Goal: Information Seeking & Learning: Learn about a topic

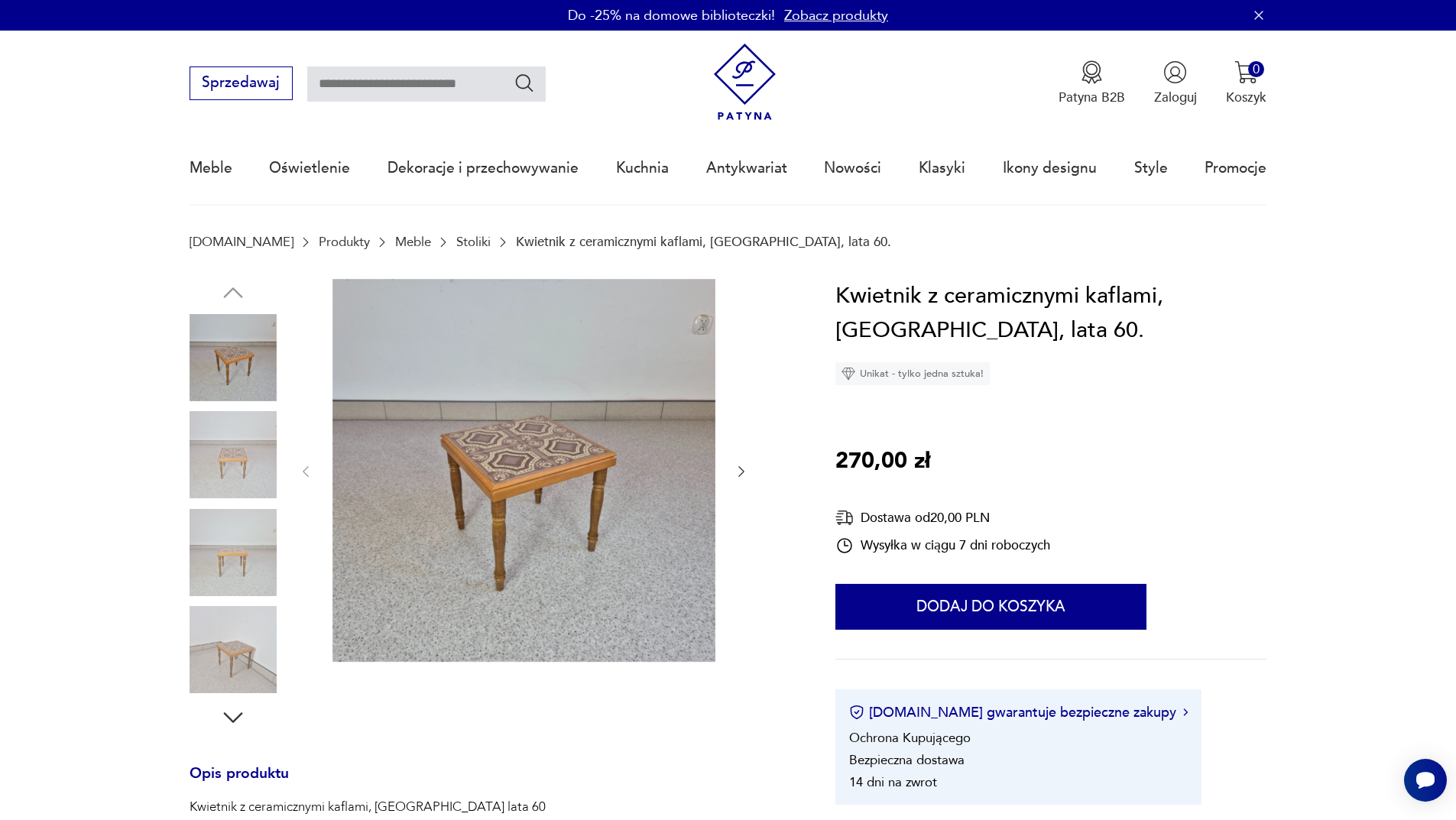
click at [236, 469] on img at bounding box center [233, 454] width 87 height 87
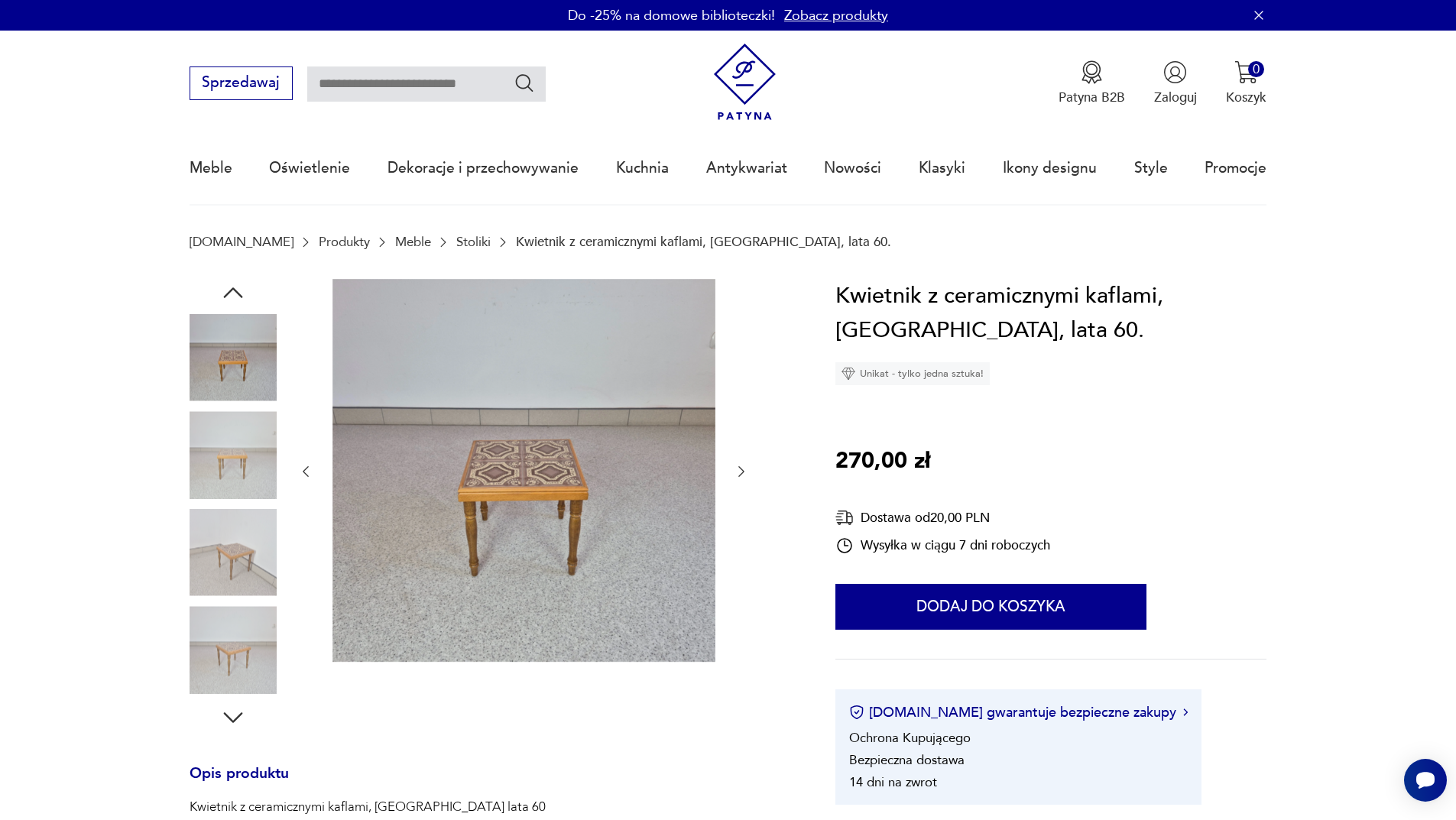
click at [233, 523] on img at bounding box center [233, 553] width 87 height 87
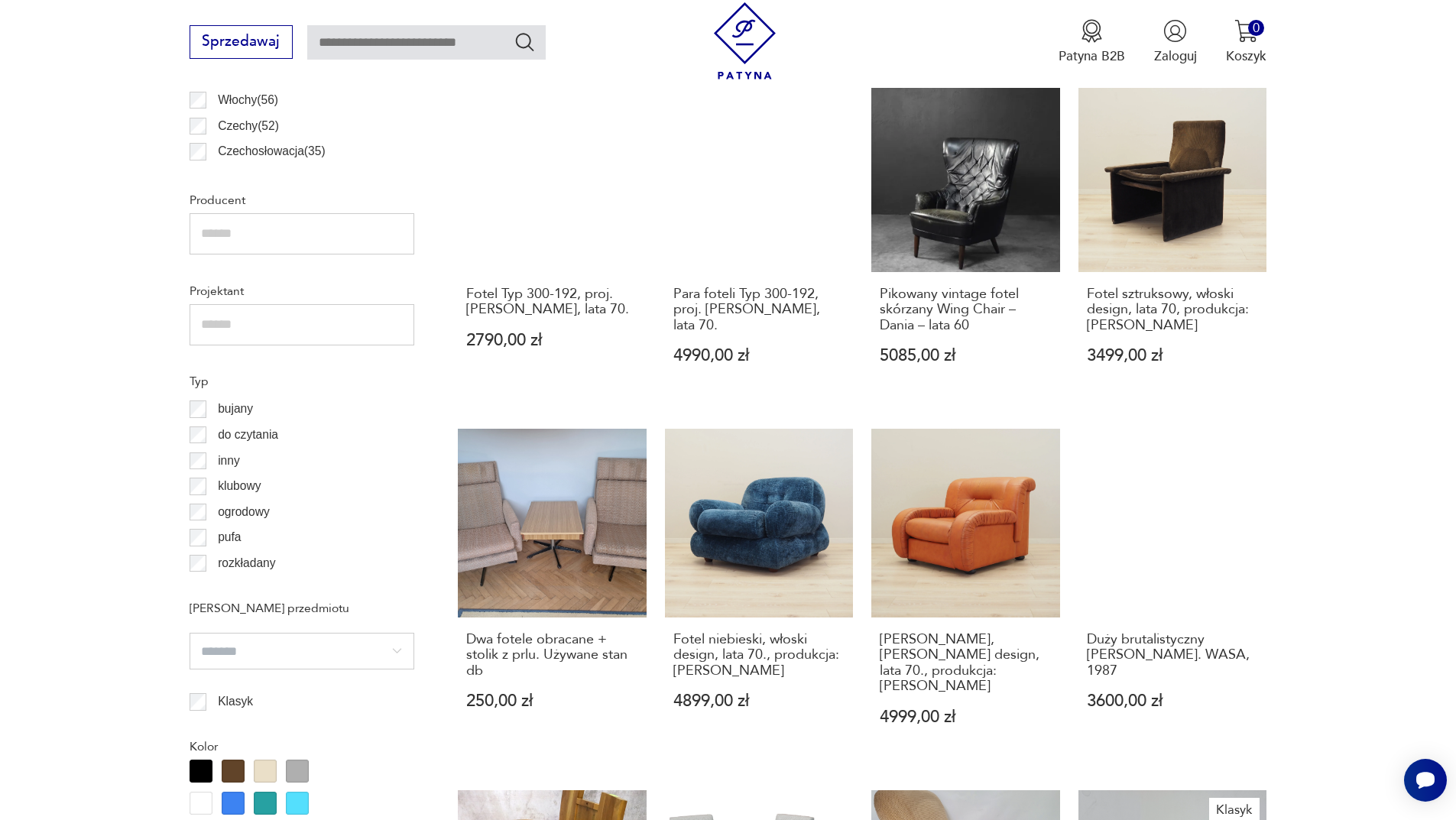
scroll to position [1578, 0]
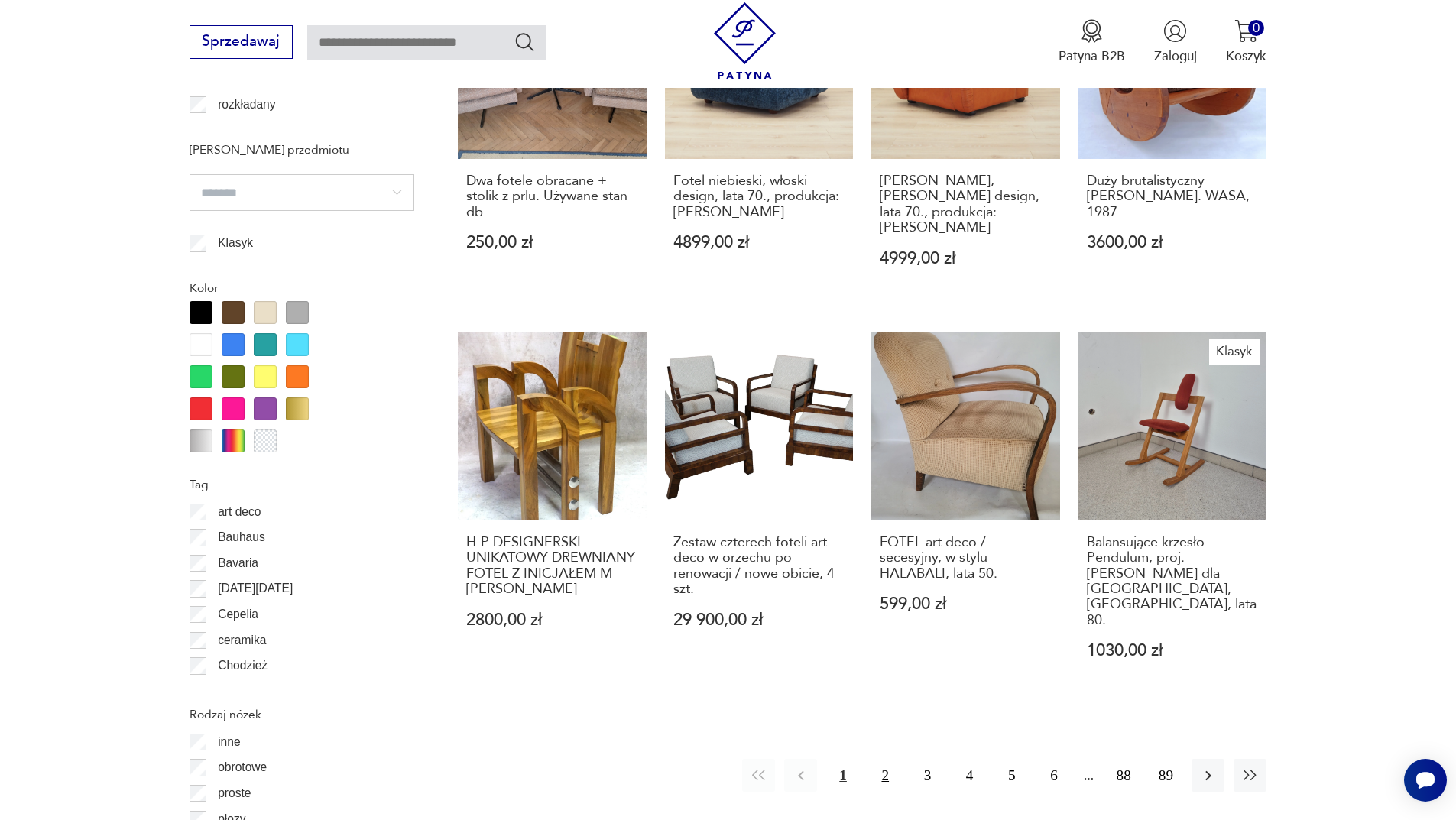
click at [889, 759] on button "2" at bounding box center [886, 776] width 33 height 33
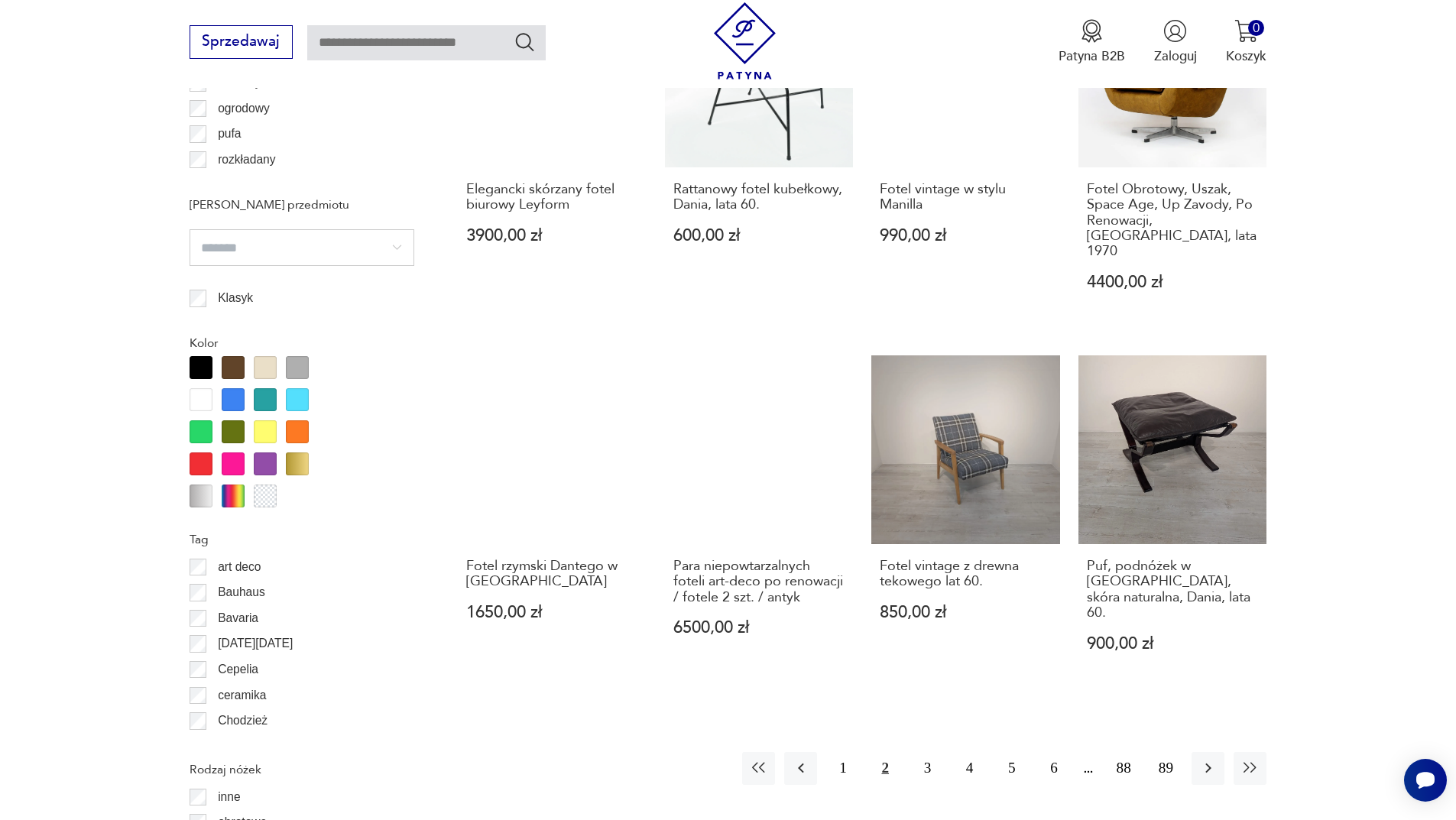
scroll to position [1655, 0]
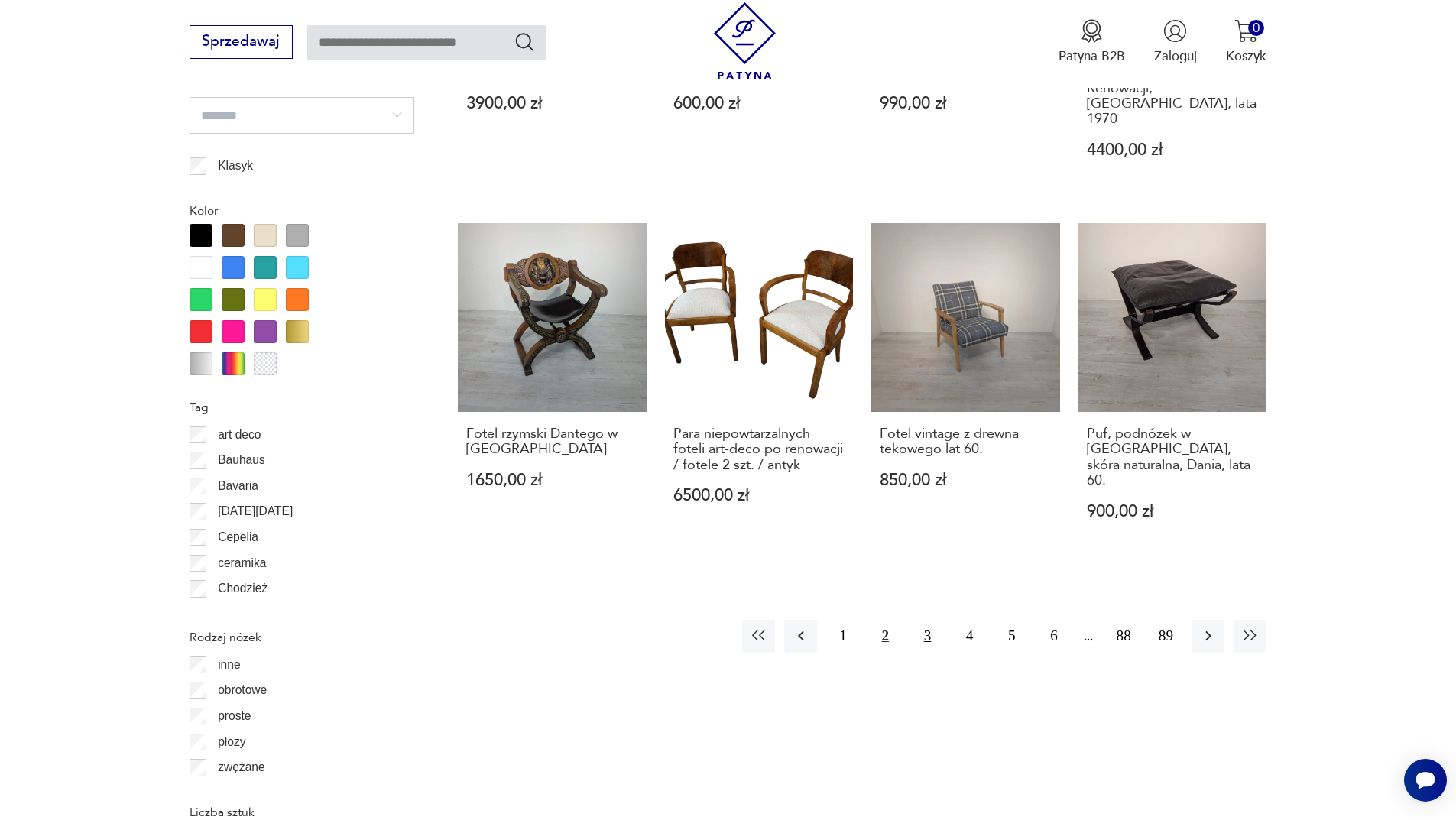
click at [929, 620] on button "3" at bounding box center [927, 637] width 33 height 33
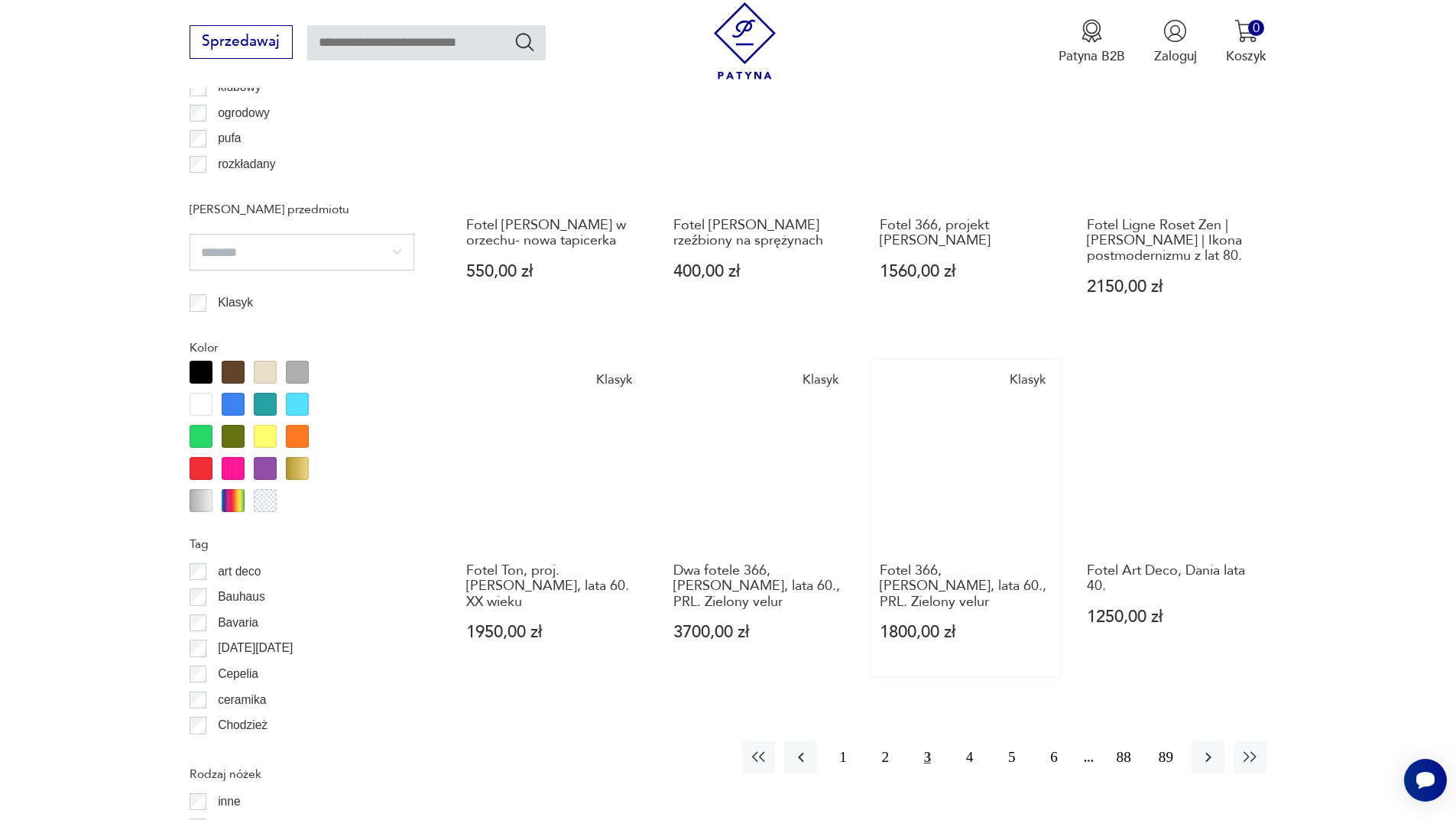
scroll to position [1579, 0]
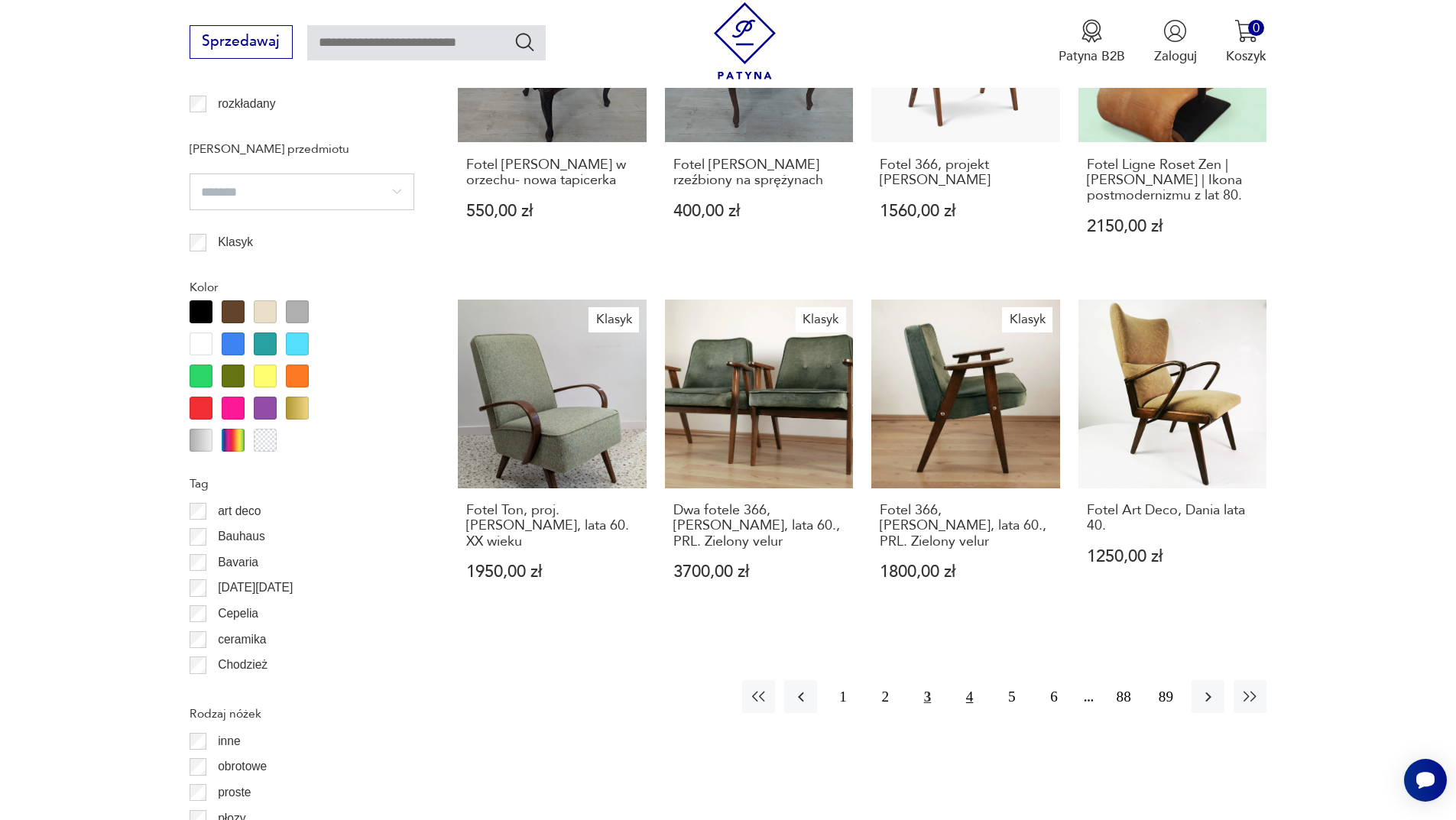
click at [965, 680] on button "4" at bounding box center [970, 697] width 33 height 33
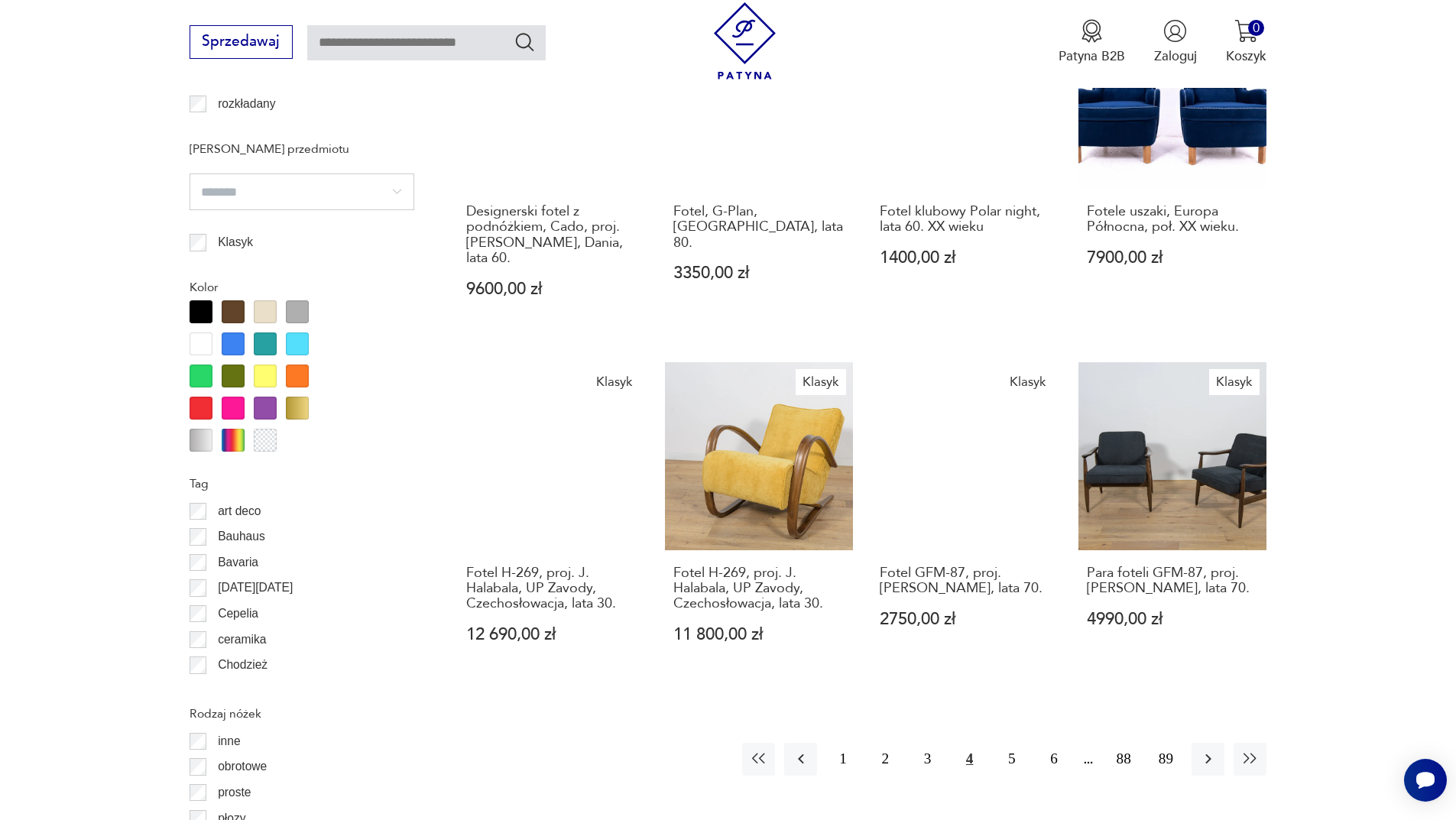
scroll to position [1732, 0]
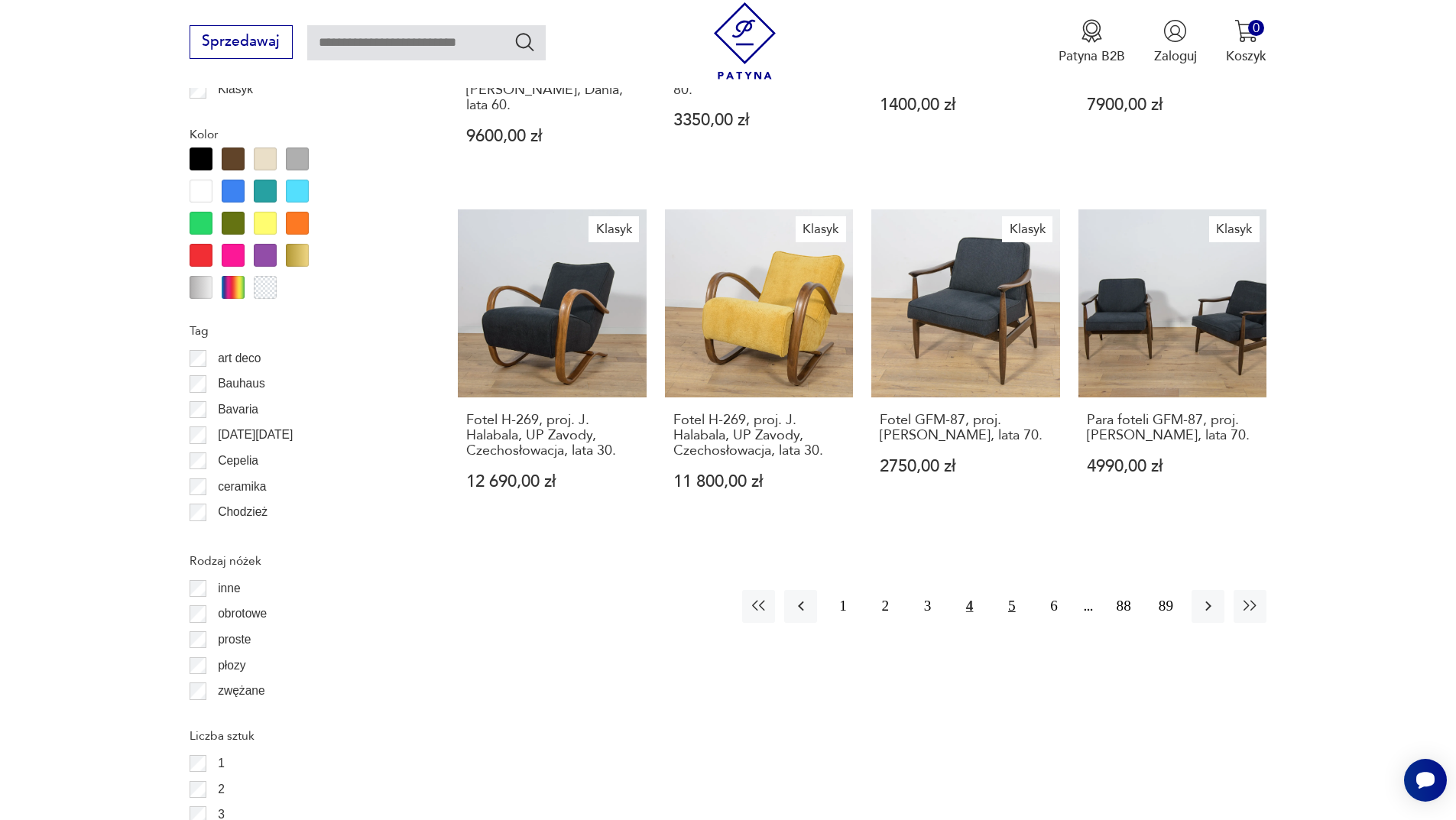
click at [1014, 605] on button "5" at bounding box center [1012, 607] width 33 height 33
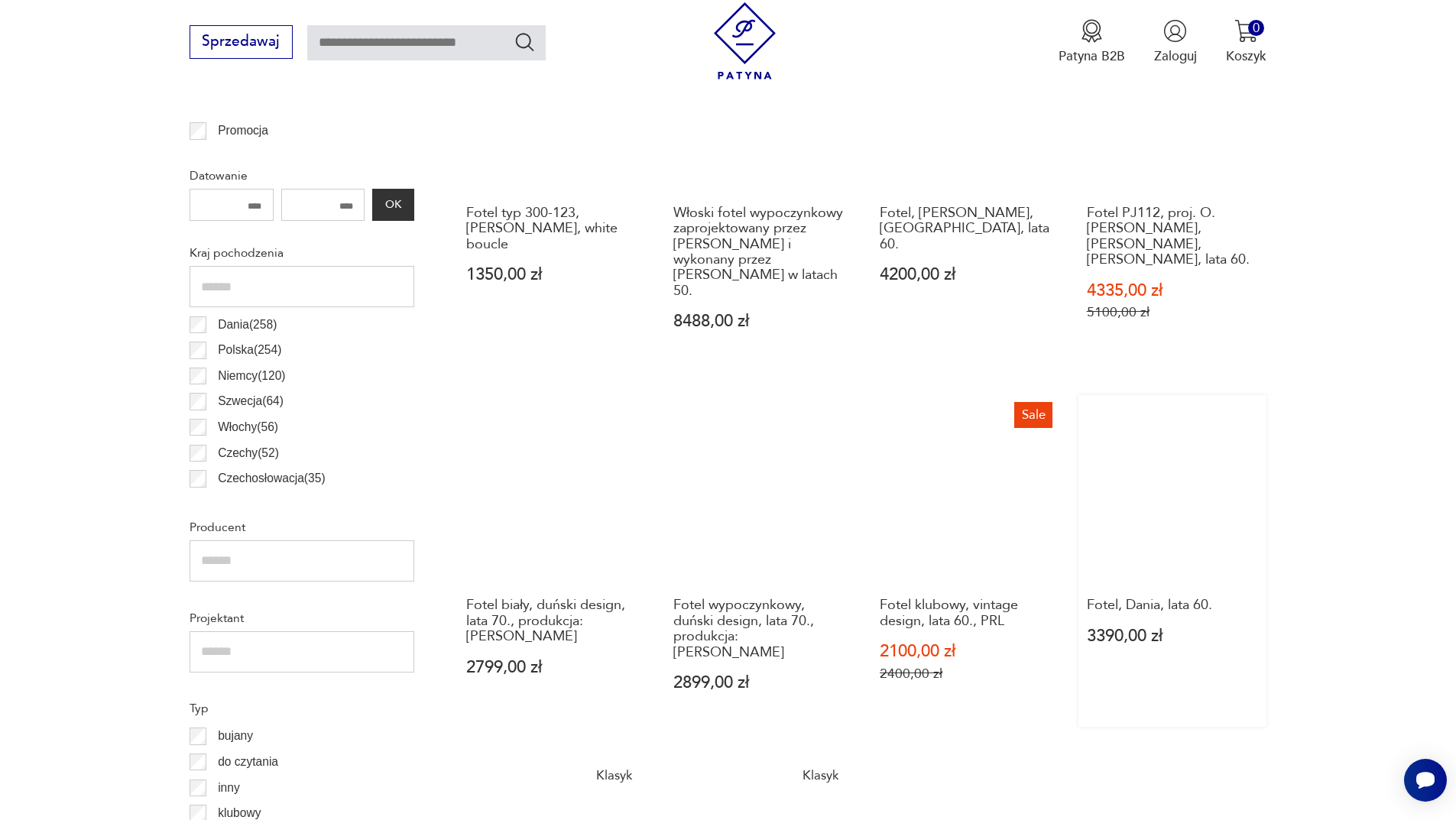
scroll to position [968, 0]
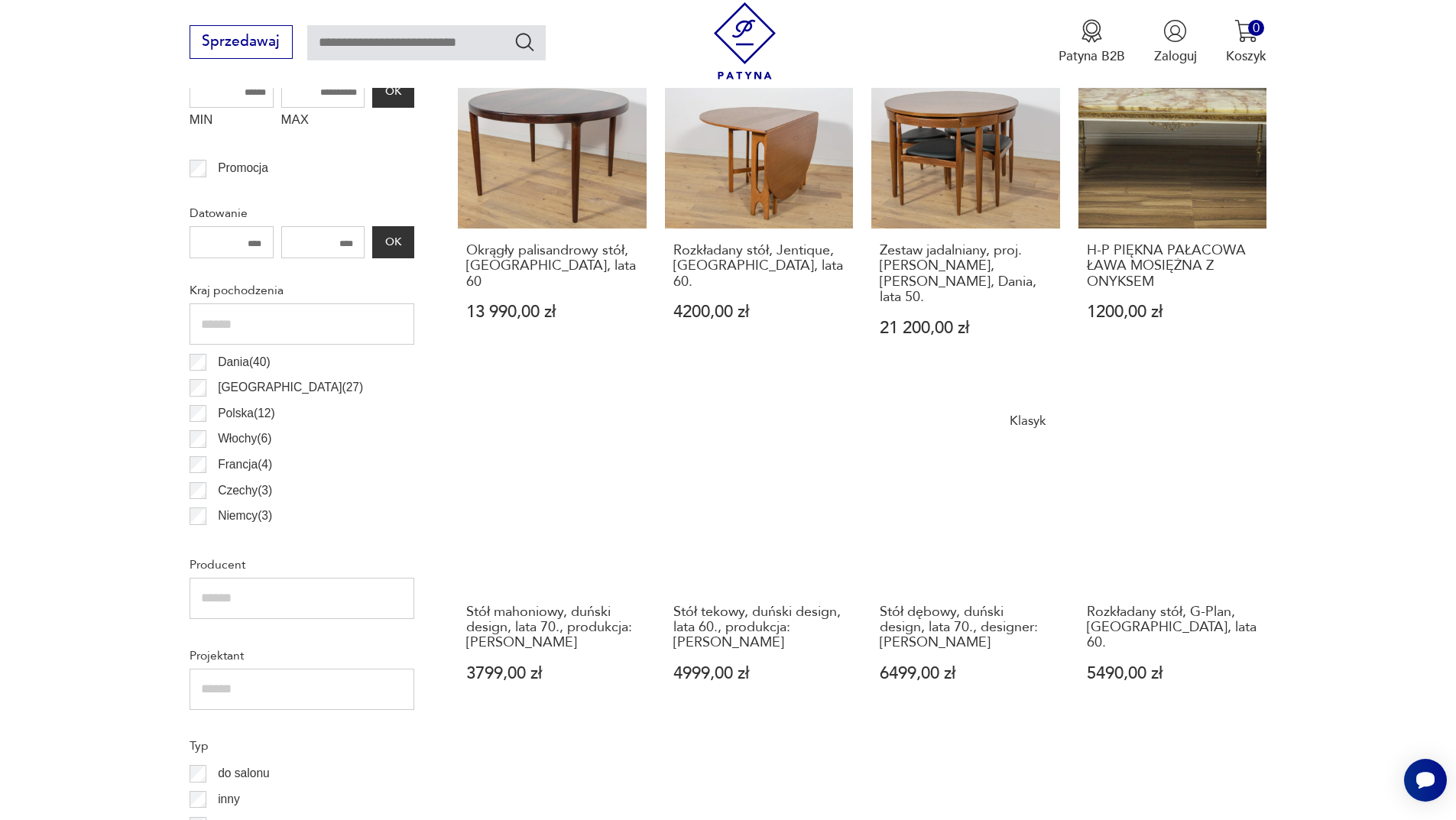
scroll to position [890, 0]
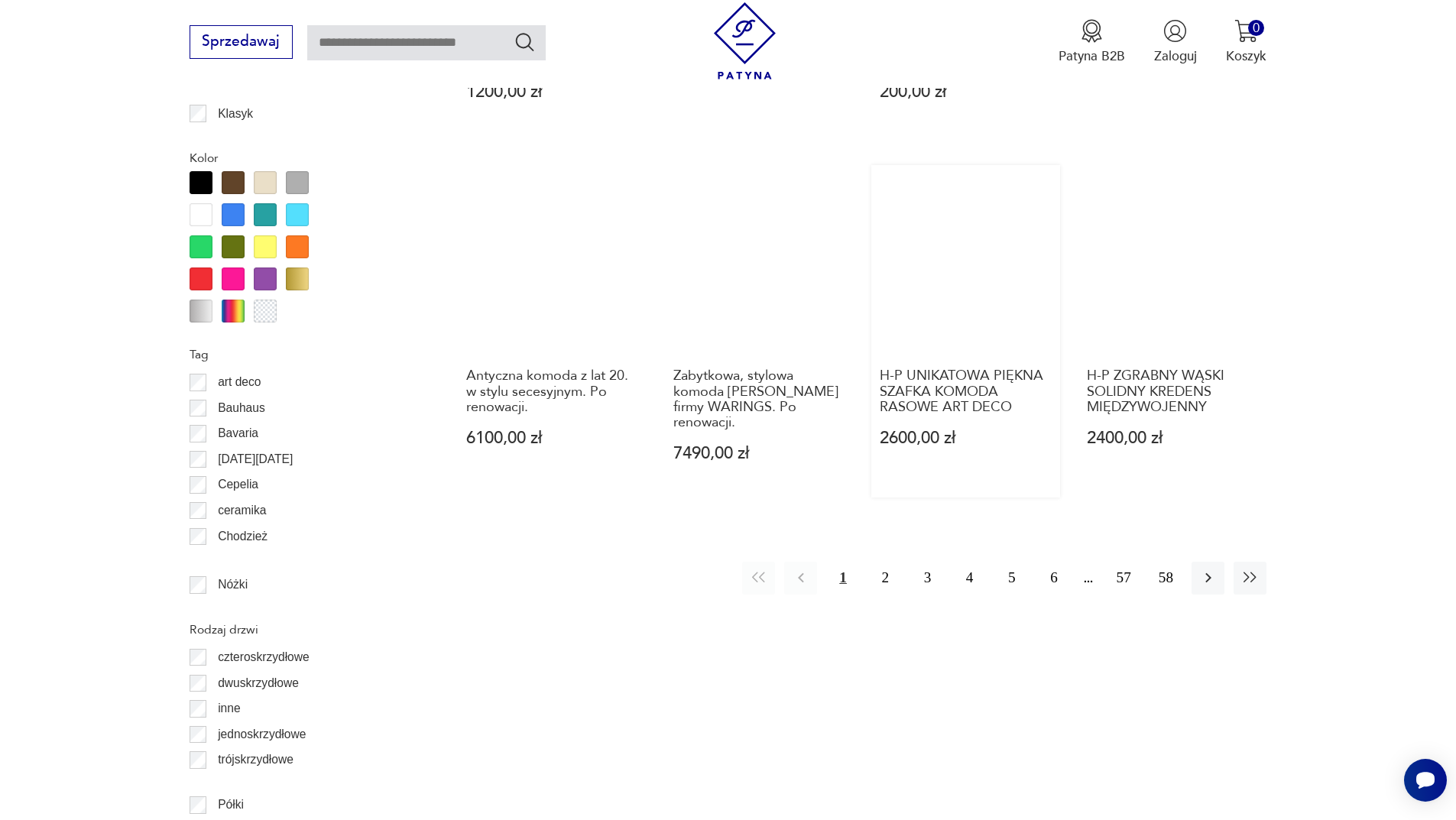
scroll to position [1808, 0]
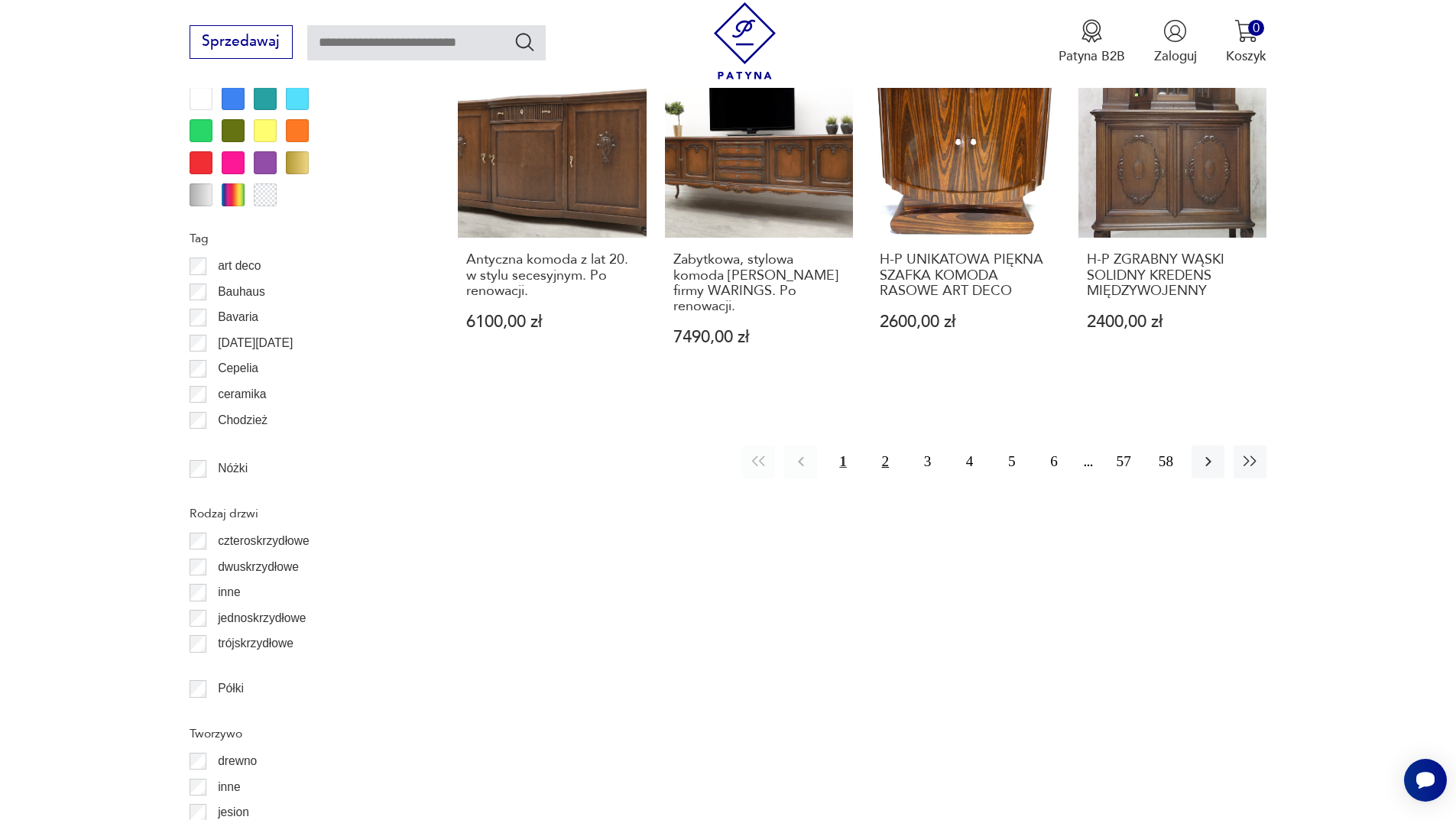
click at [893, 446] on button "2" at bounding box center [886, 462] width 33 height 33
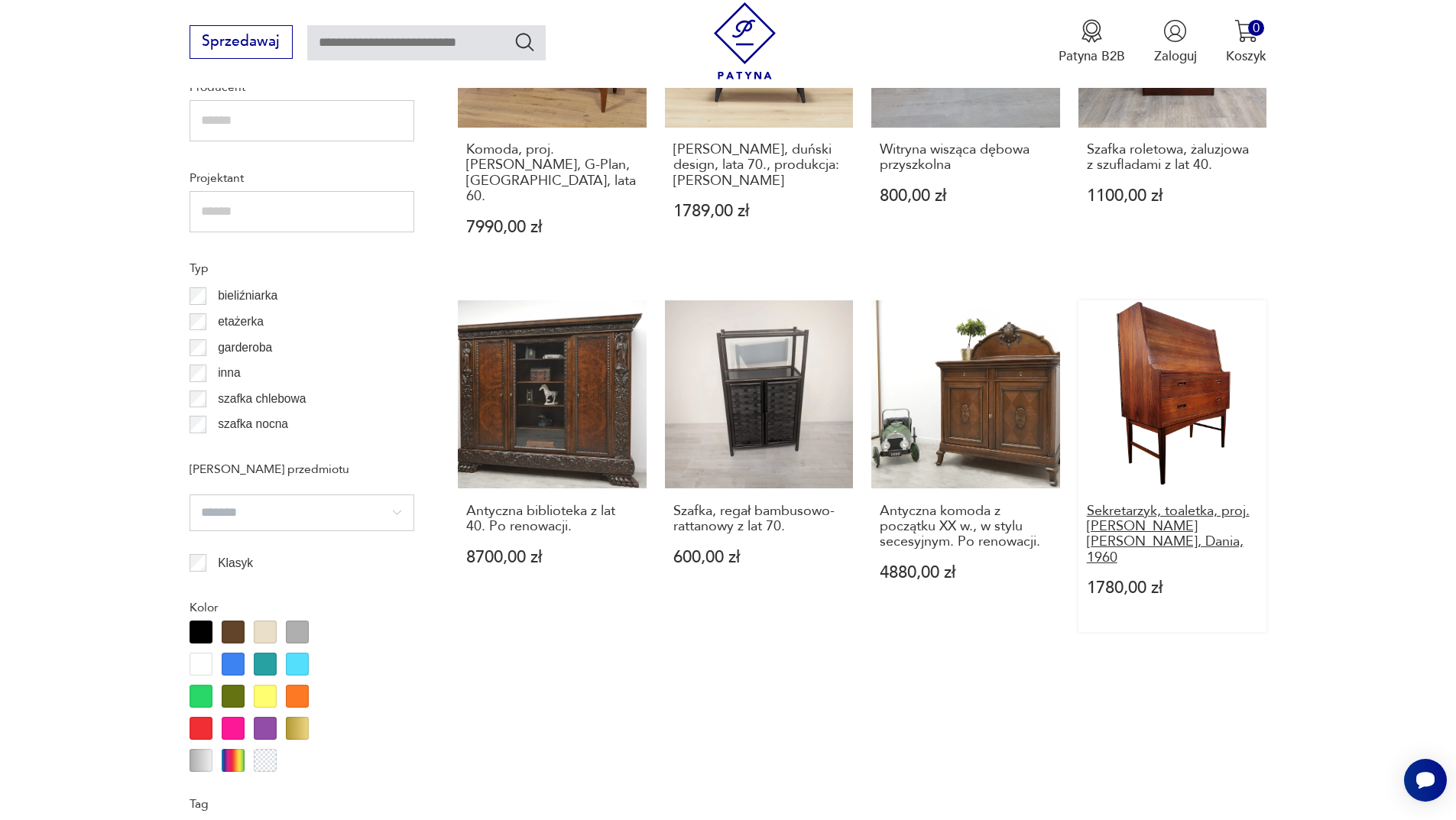
scroll to position [1588, 0]
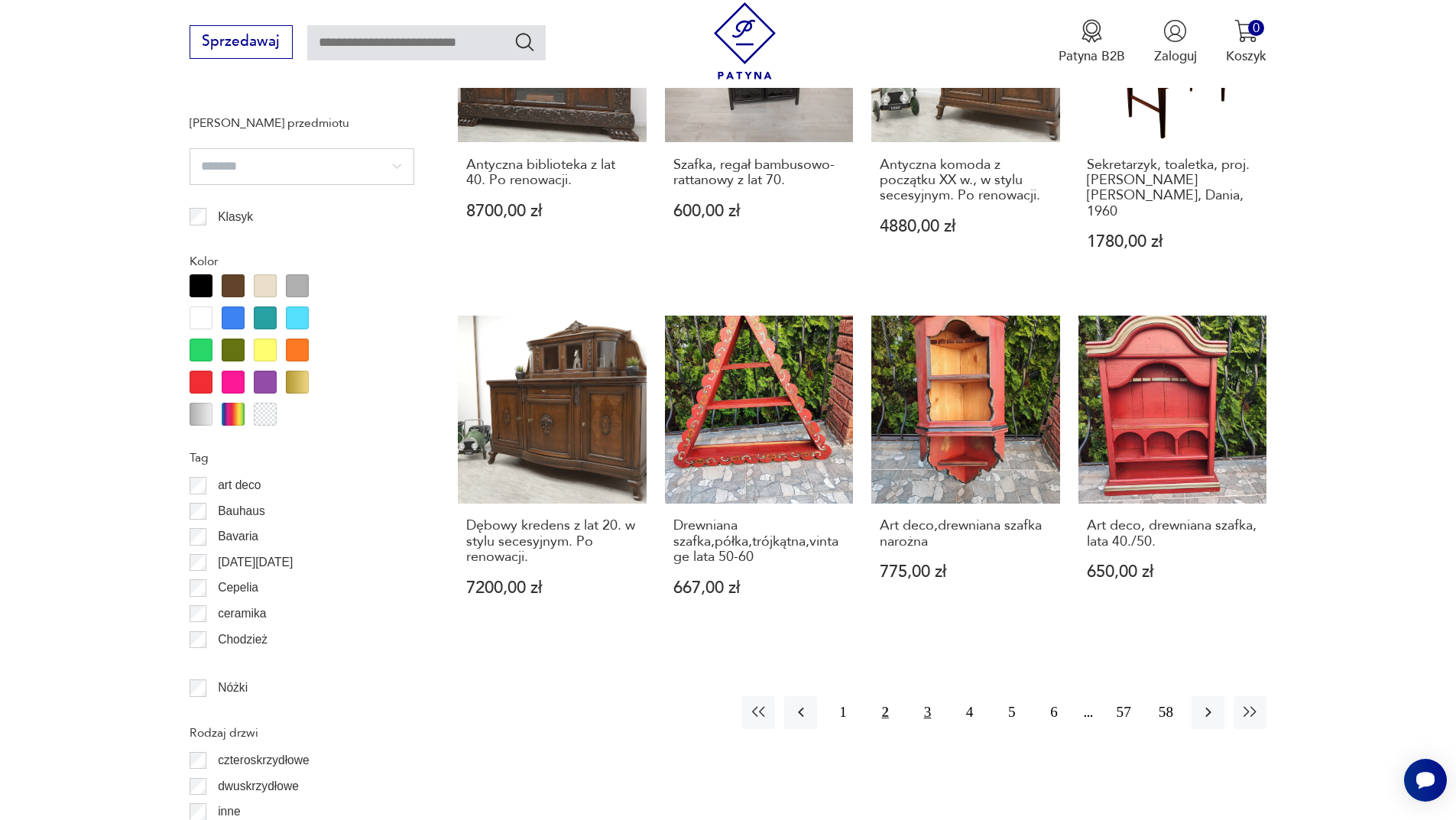
click at [922, 697] on button "3" at bounding box center [927, 713] width 33 height 33
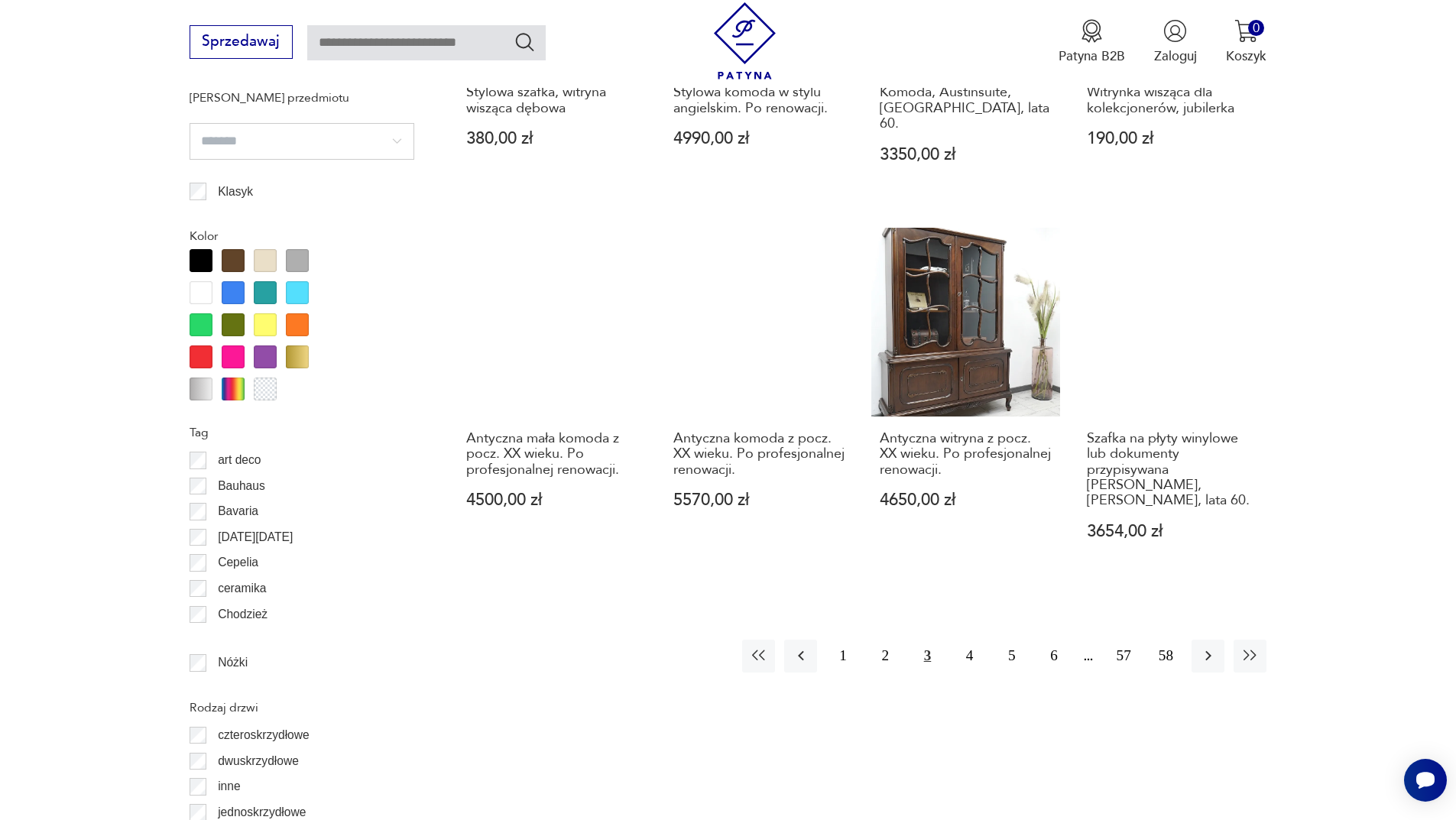
scroll to position [1818, 0]
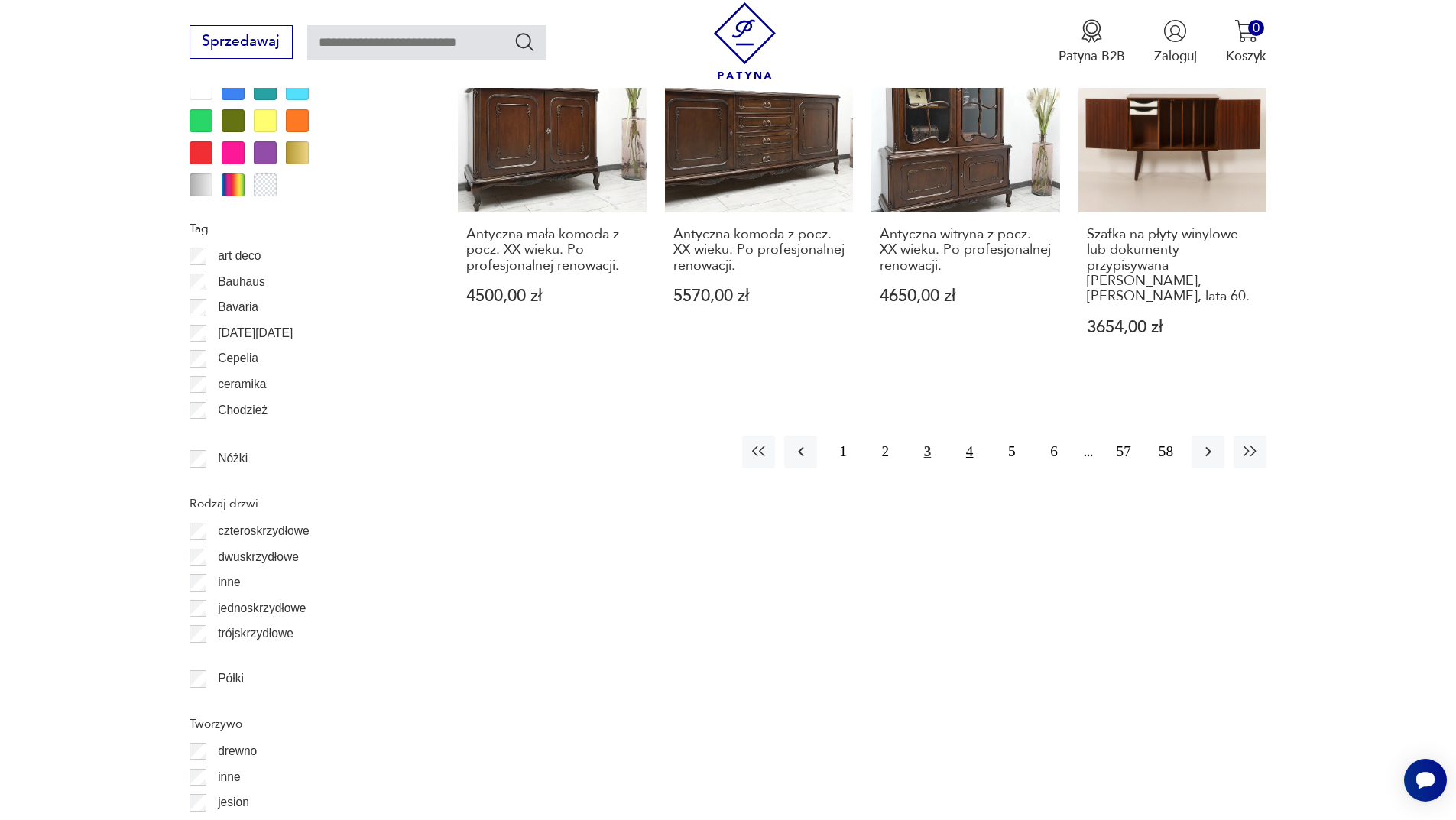
click at [968, 436] on button "4" at bounding box center [970, 452] width 33 height 33
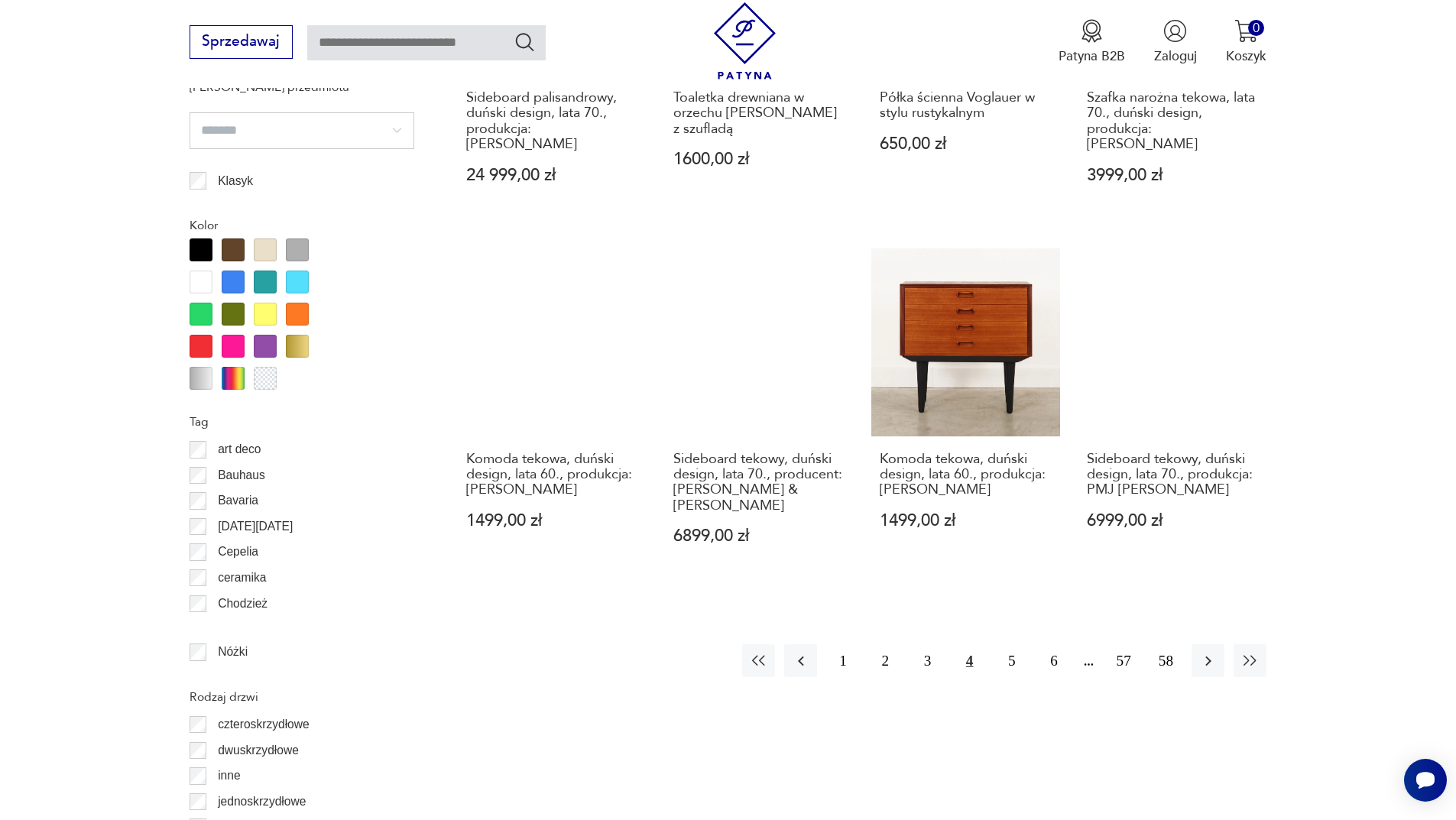
scroll to position [1741, 0]
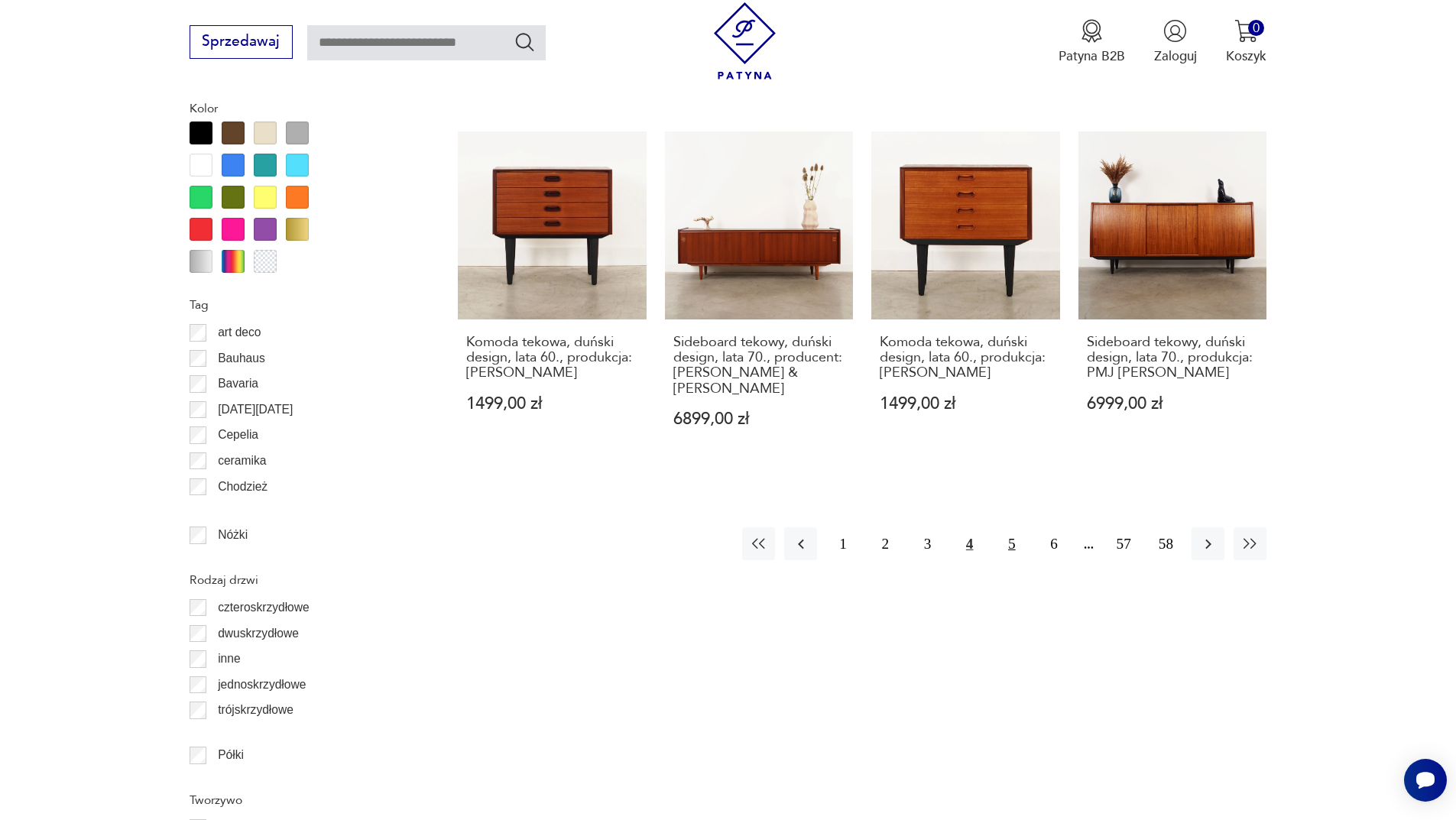
click at [1015, 528] on button "5" at bounding box center [1012, 544] width 33 height 33
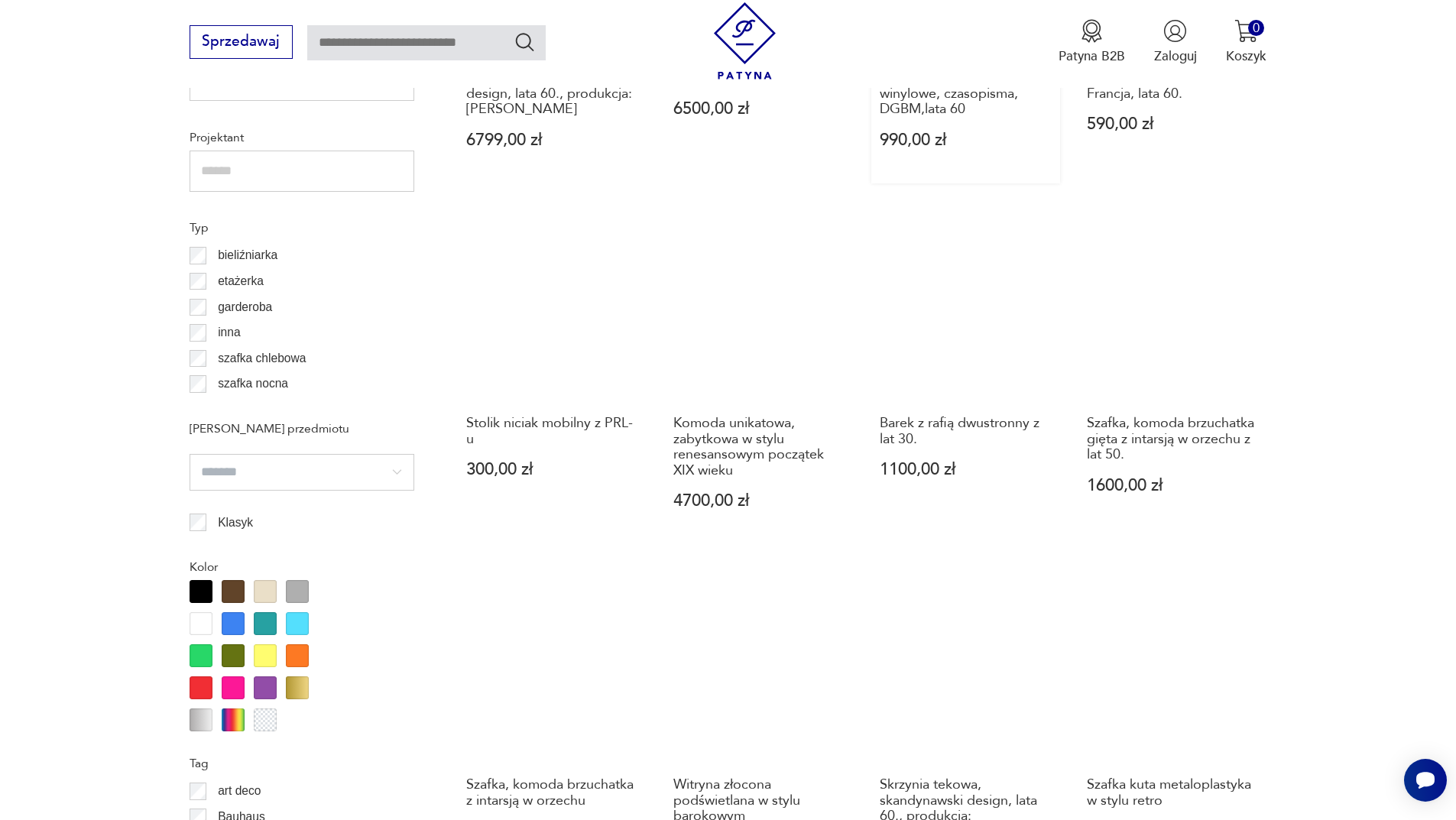
scroll to position [1665, 0]
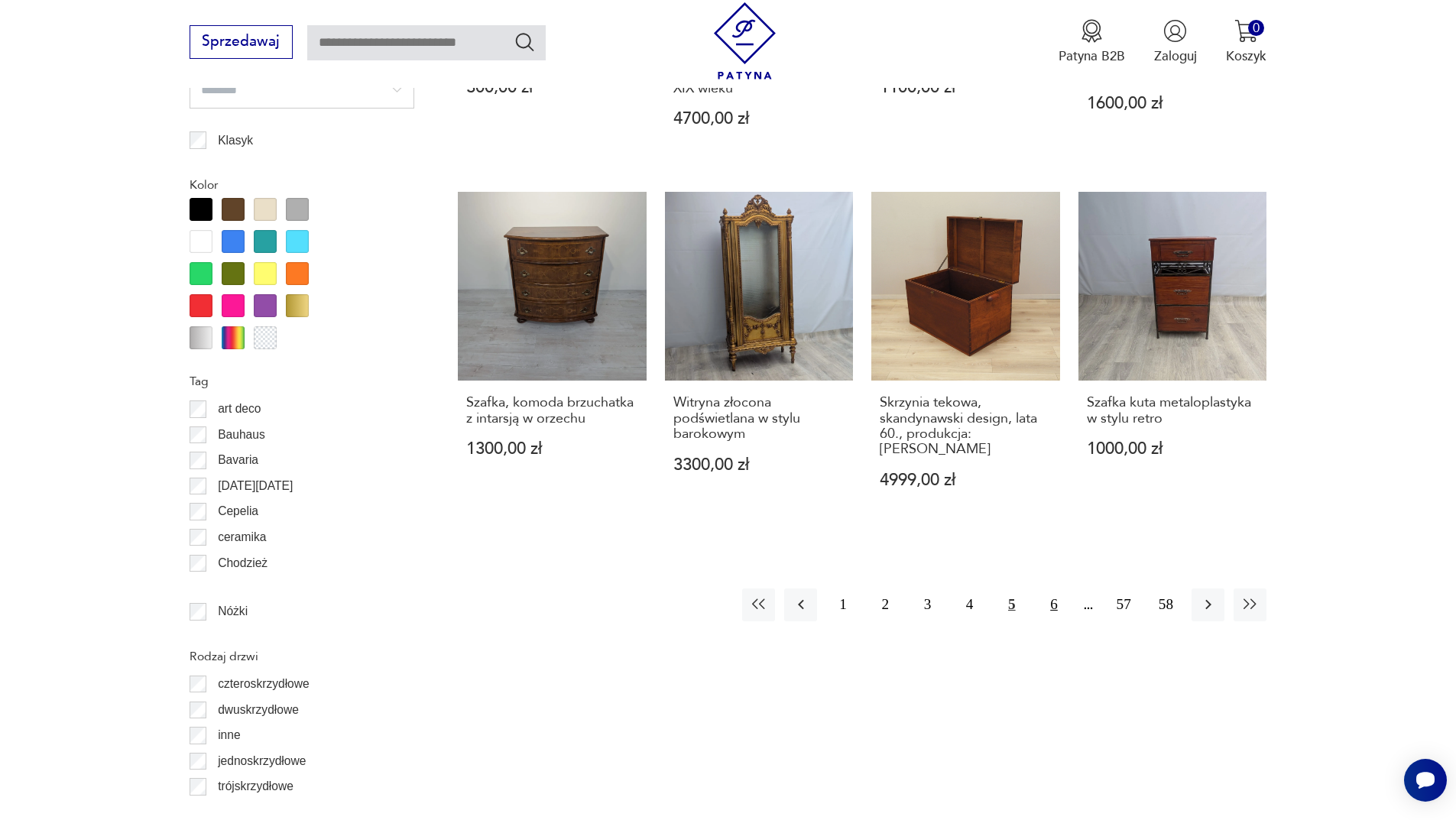
click at [1057, 592] on button "6" at bounding box center [1054, 605] width 33 height 33
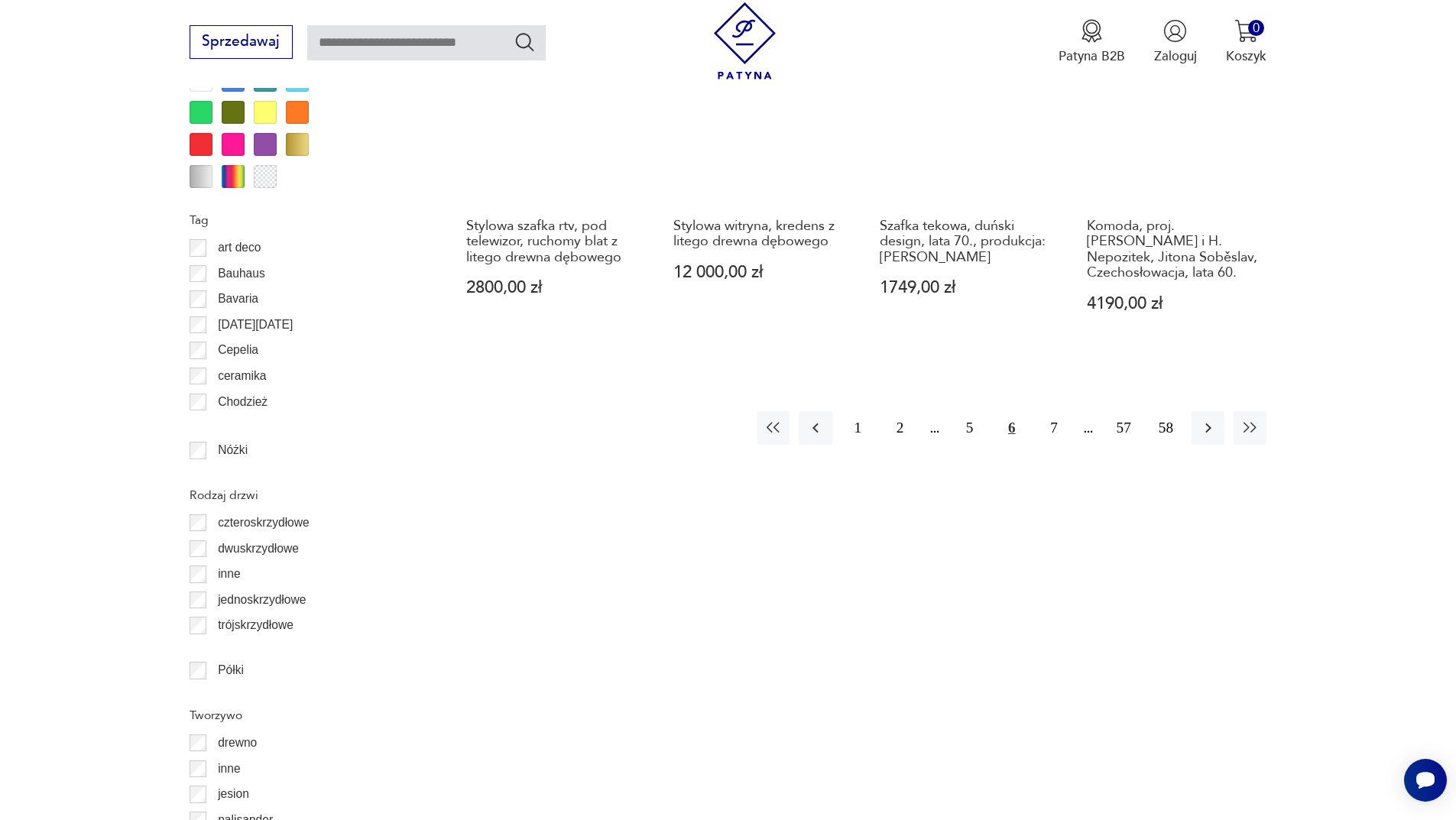
scroll to position [1665, 0]
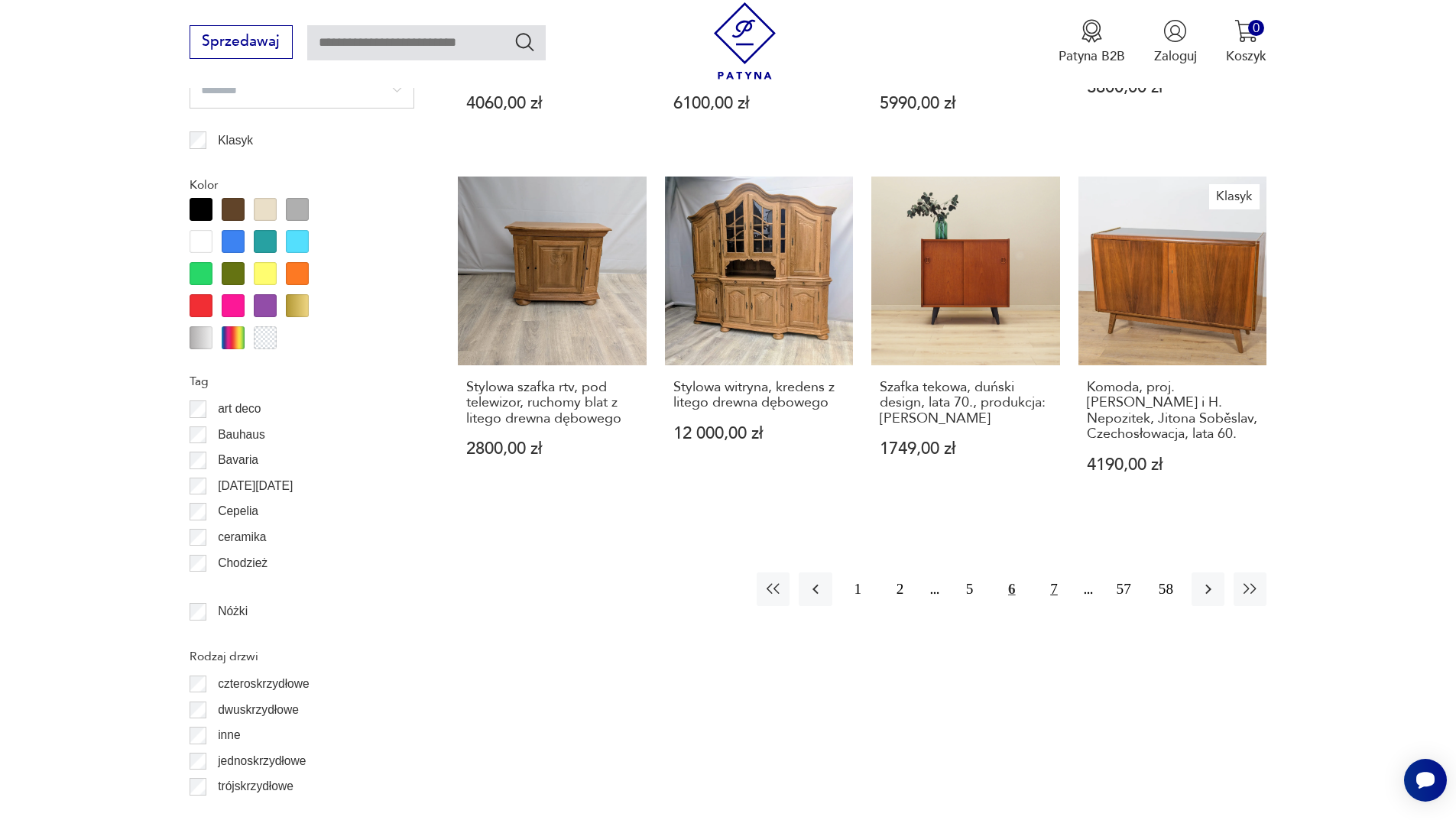
click at [1051, 585] on button "7" at bounding box center [1054, 588] width 33 height 33
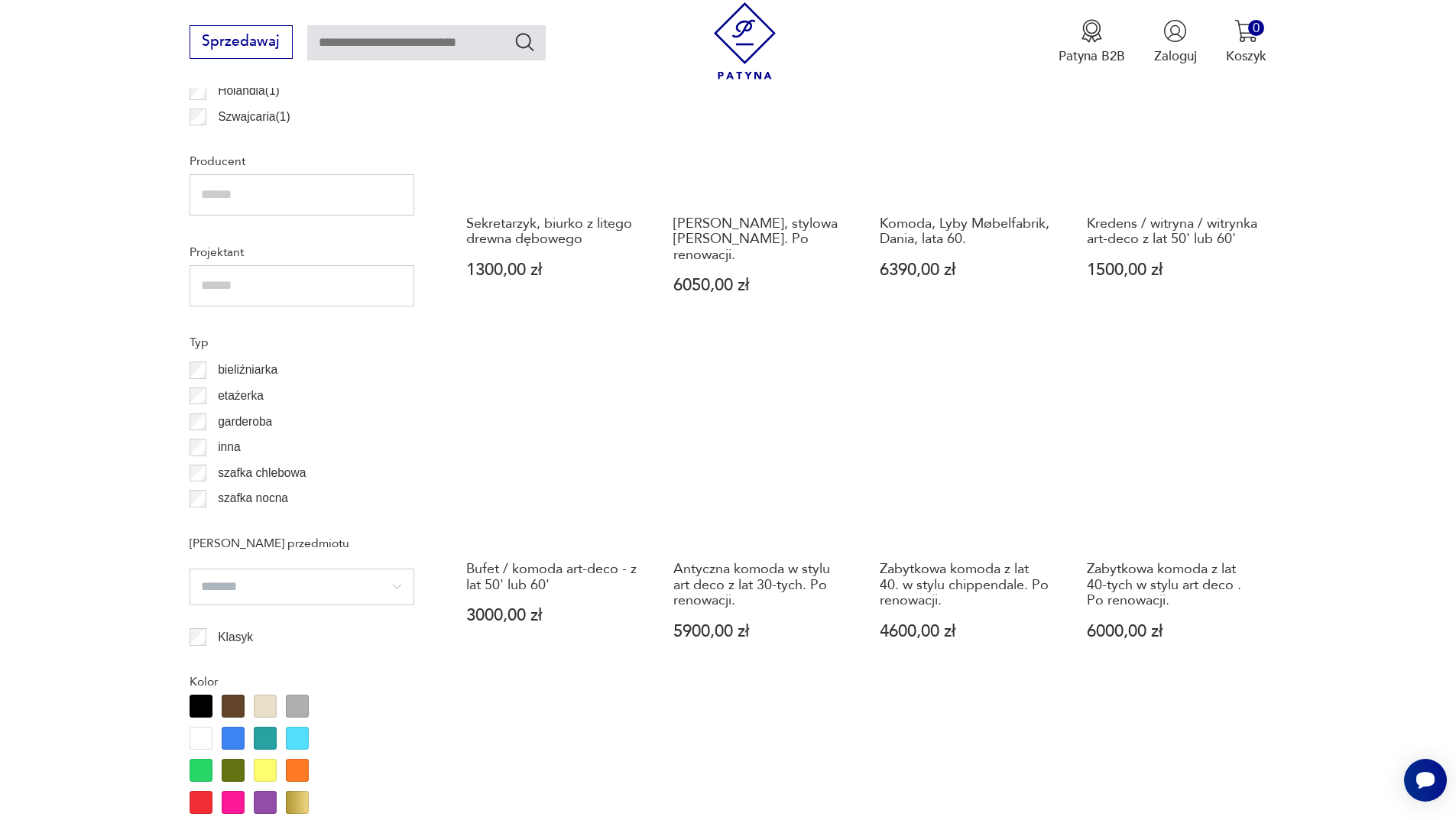
scroll to position [900, 0]
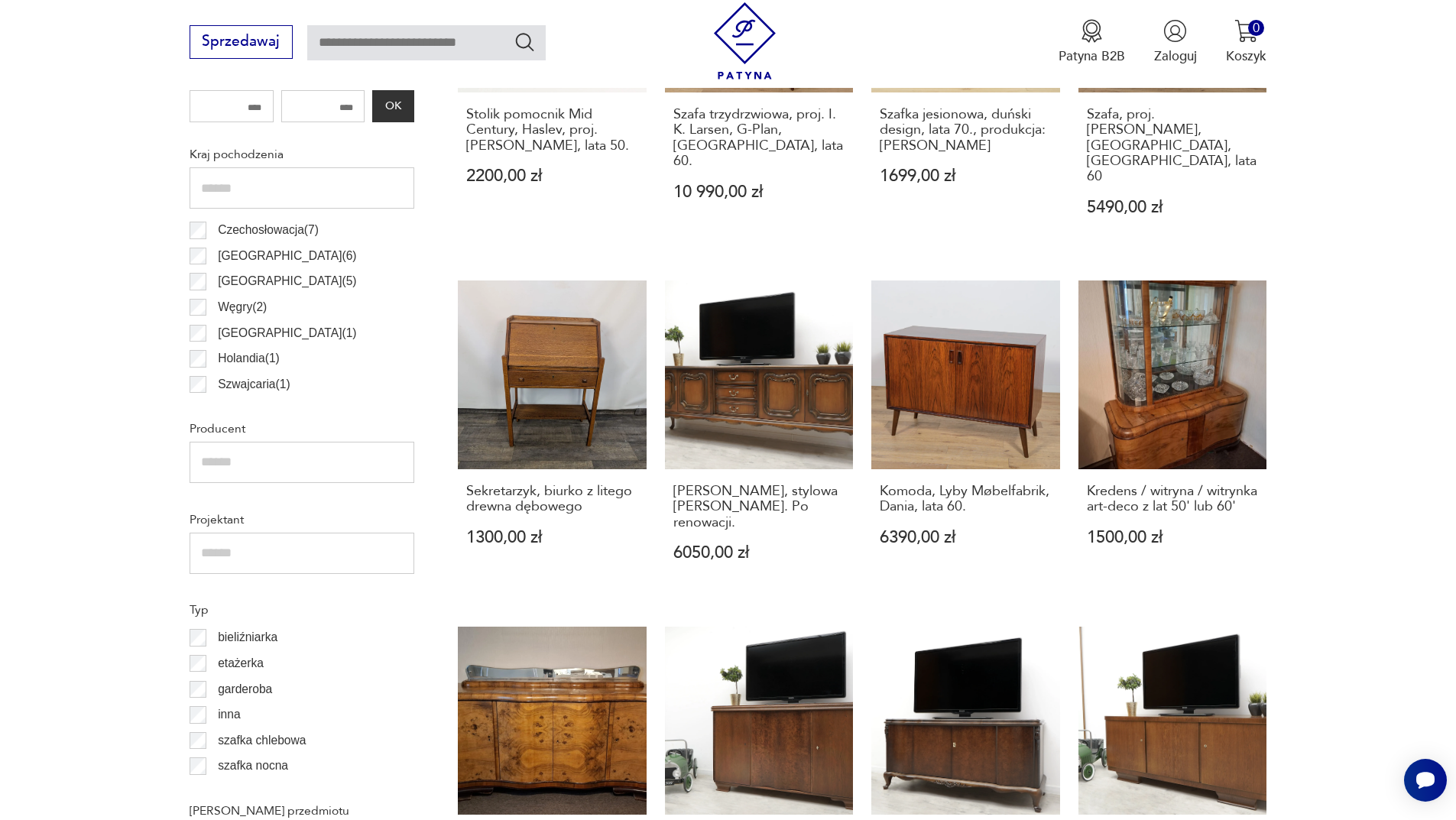
click at [267, 551] on input "text" at bounding box center [301, 553] width 225 height 41
paste input "**********"
type input "**********"
drag, startPoint x: 302, startPoint y: 556, endPoint x: 46, endPoint y: 561, distance: 256.0
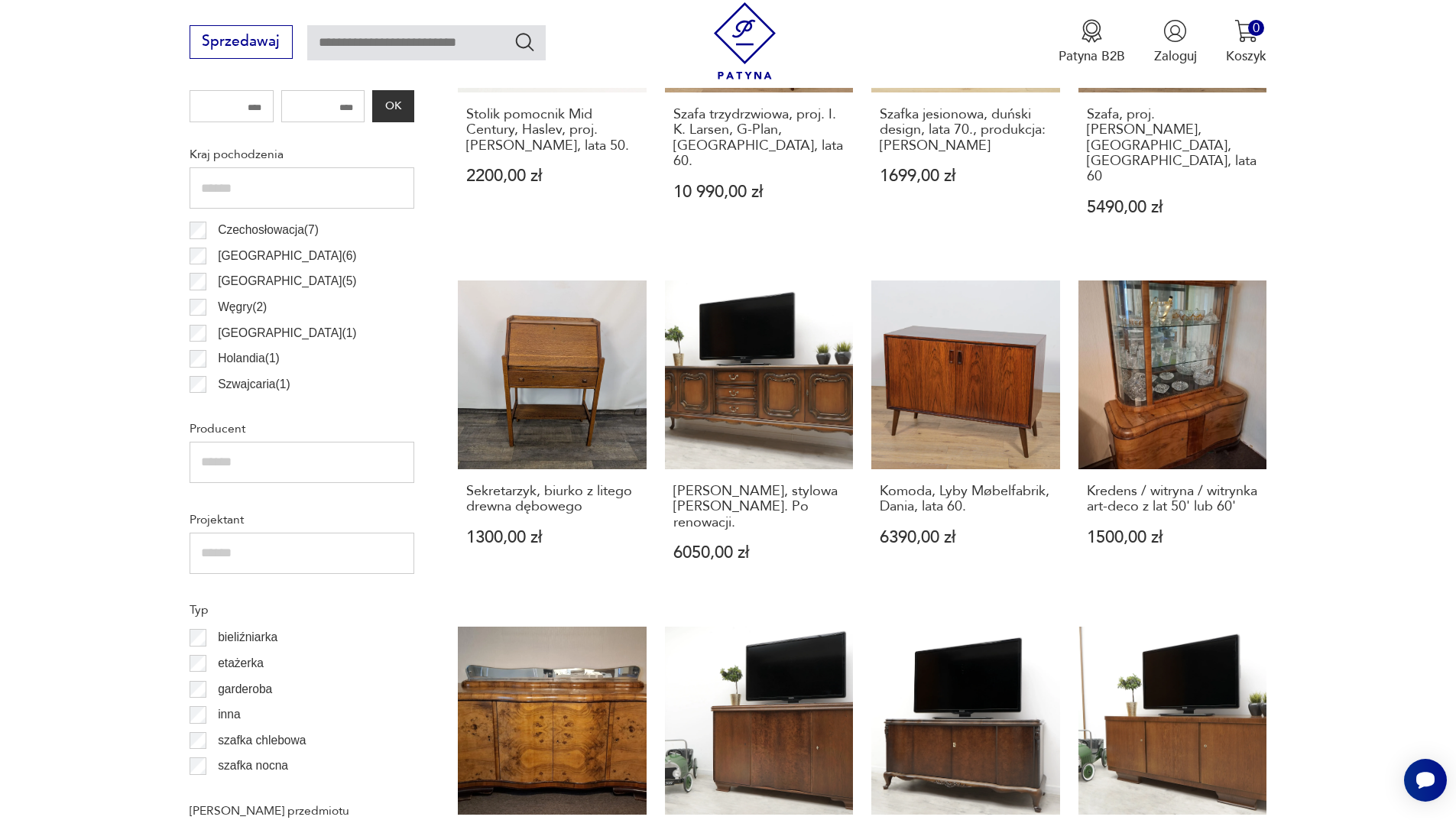
click at [230, 469] on input "text" at bounding box center [301, 462] width 225 height 41
paste input "**********"
type input "**********"
drag, startPoint x: 283, startPoint y: 463, endPoint x: 22, endPoint y: 455, distance: 261.1
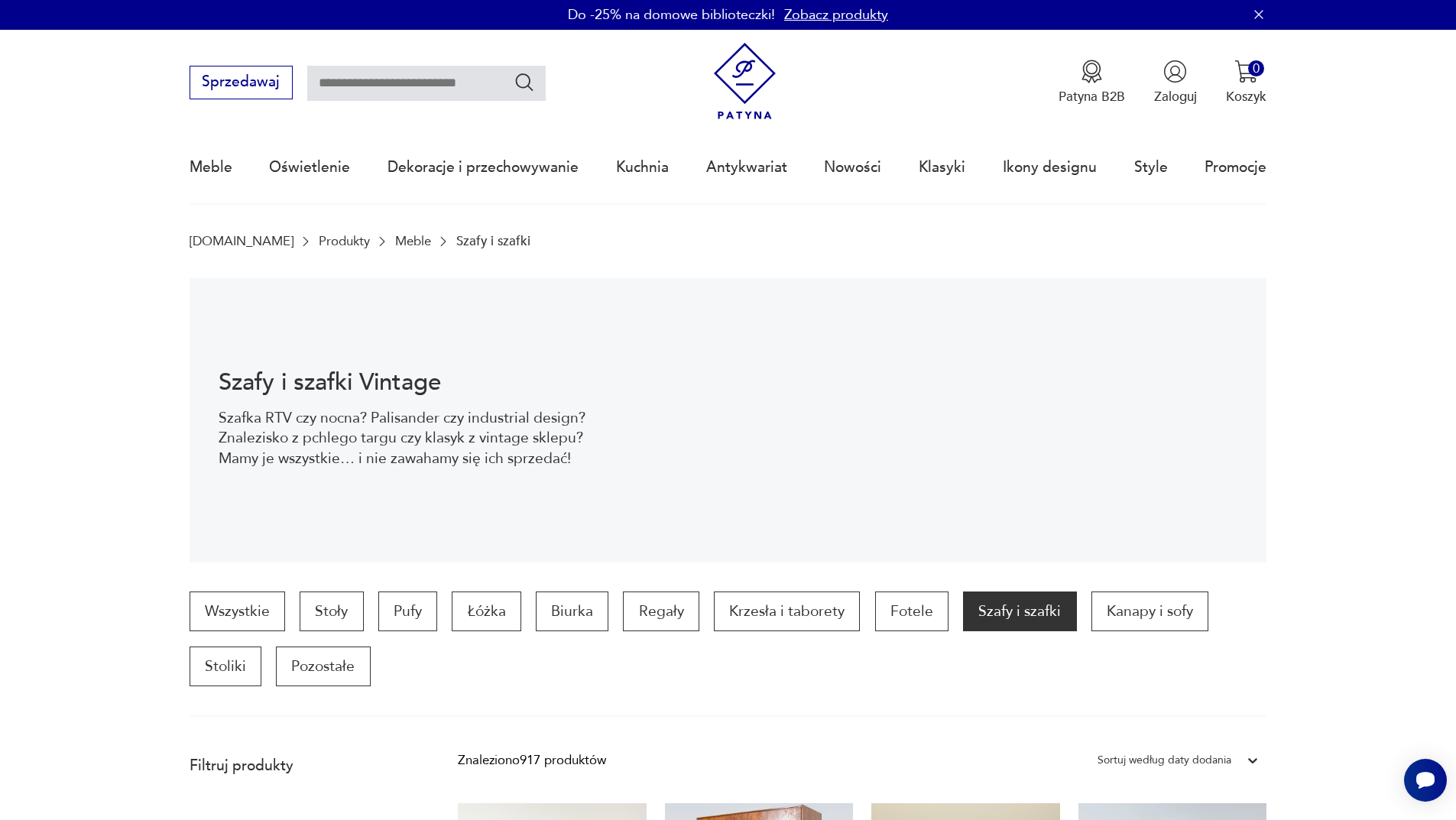
scroll to position [0, 0]
click at [1227, 170] on link "Promocje" at bounding box center [1236, 168] width 62 height 70
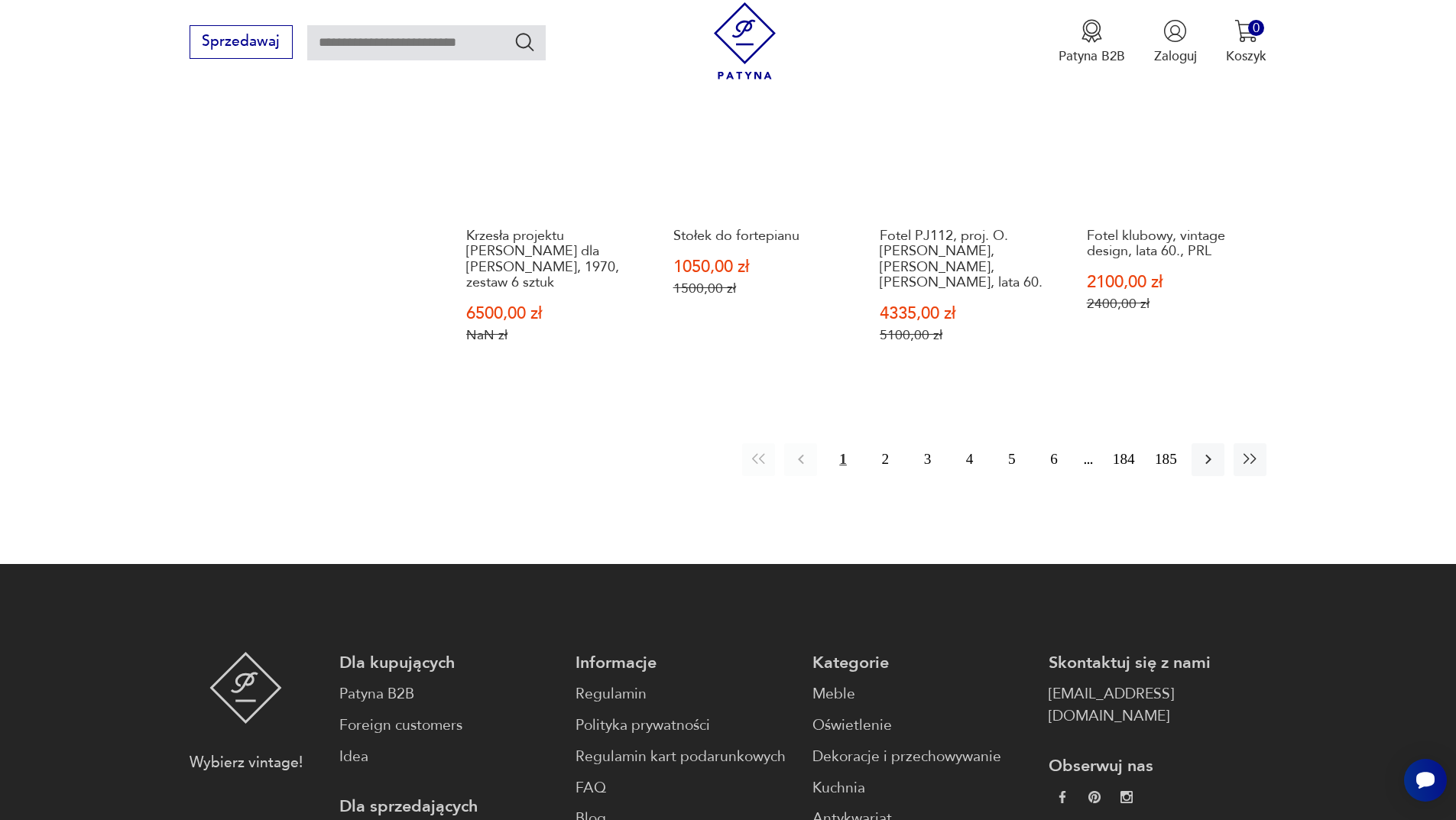
scroll to position [1329, 0]
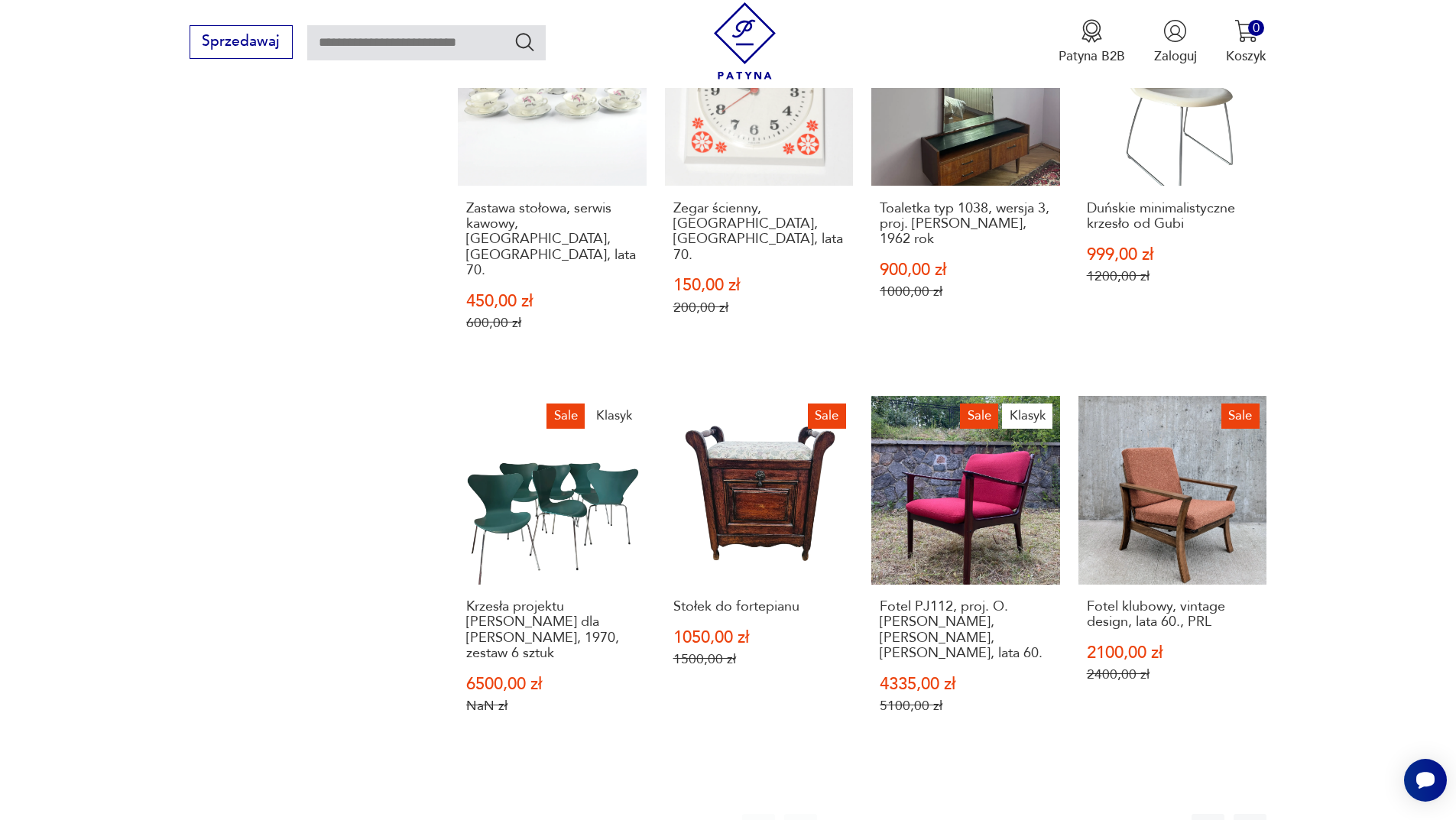
click at [878, 814] on button "2" at bounding box center [886, 831] width 33 height 33
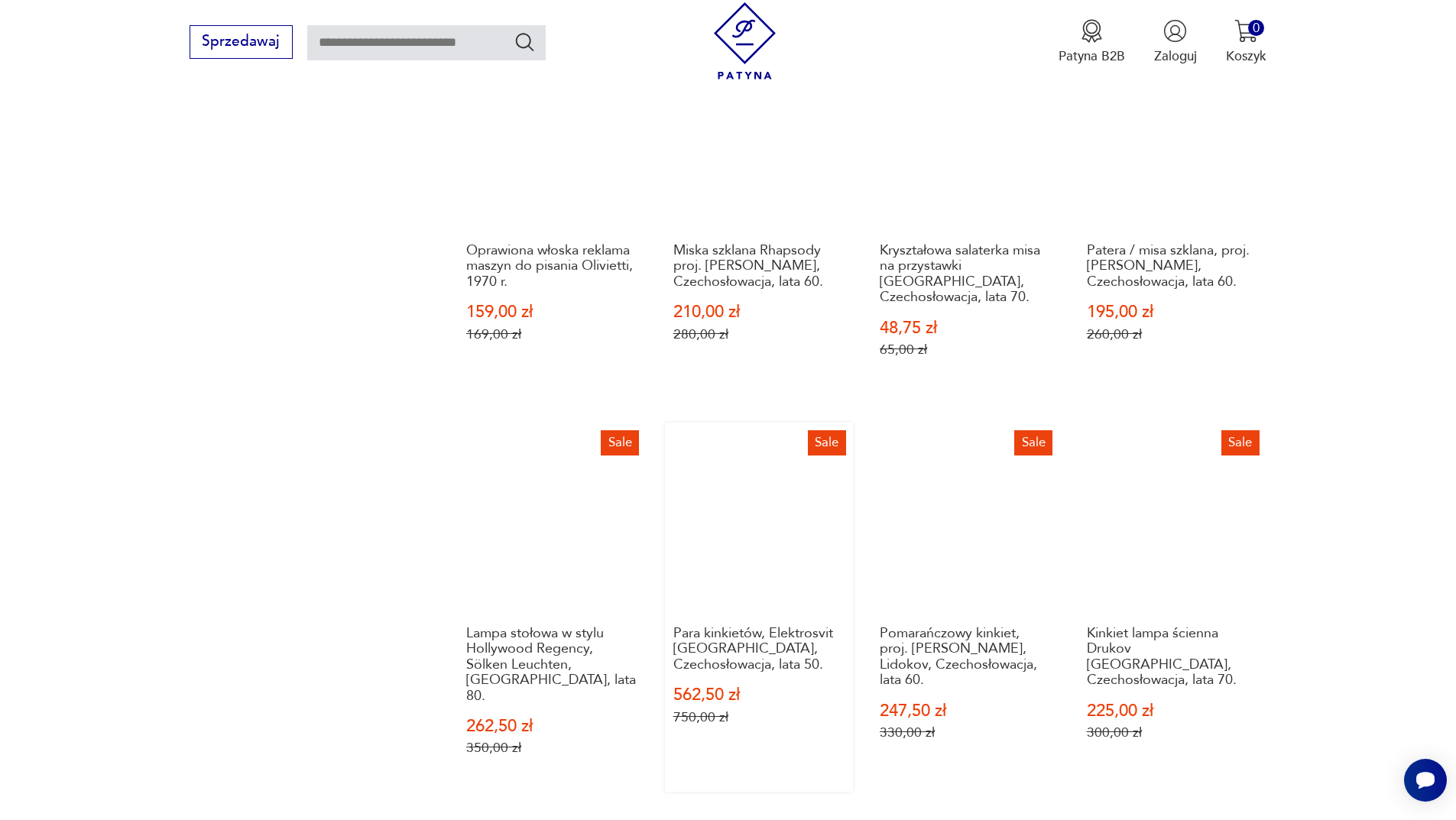
scroll to position [1329, 0]
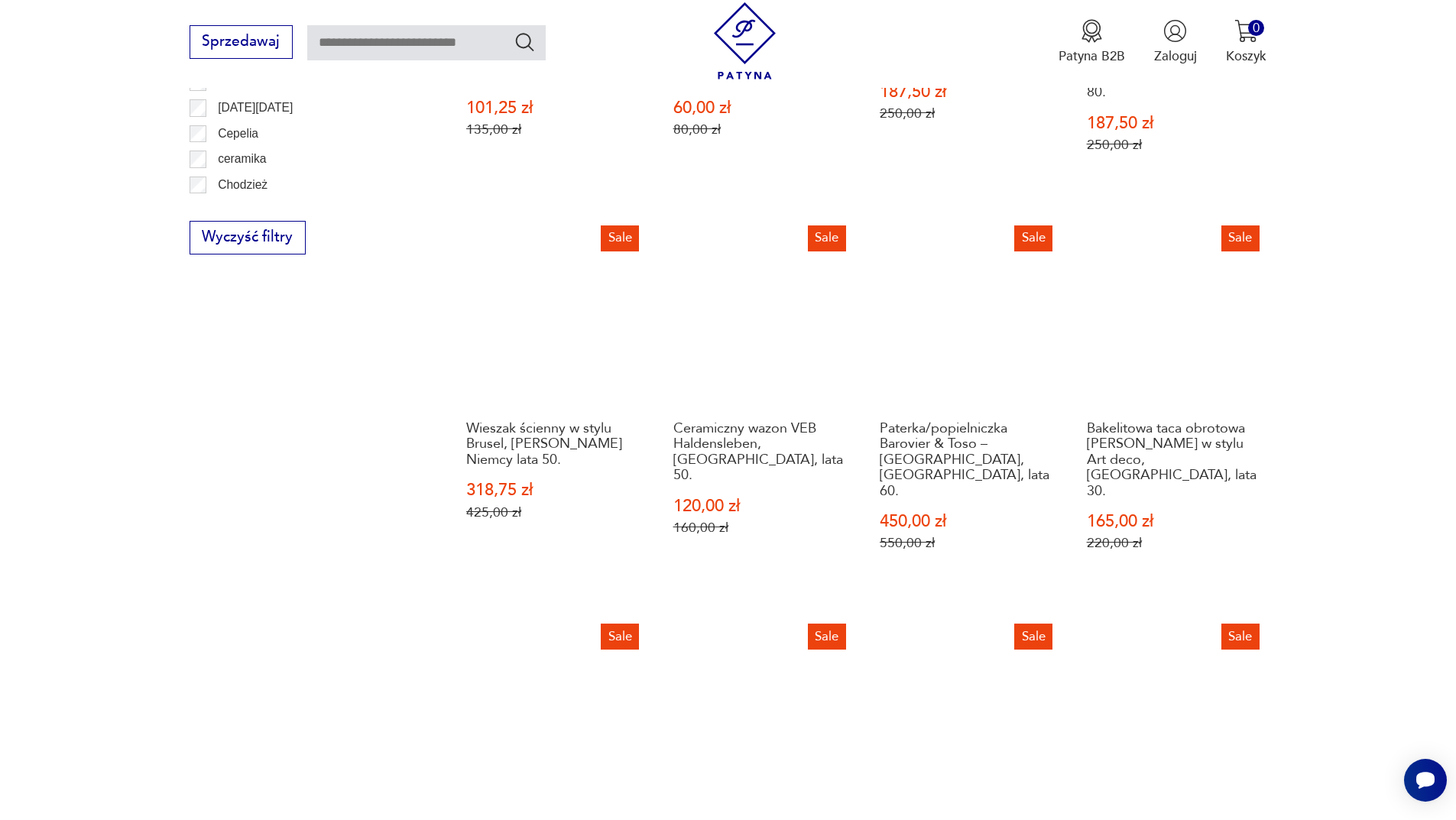
scroll to position [1406, 0]
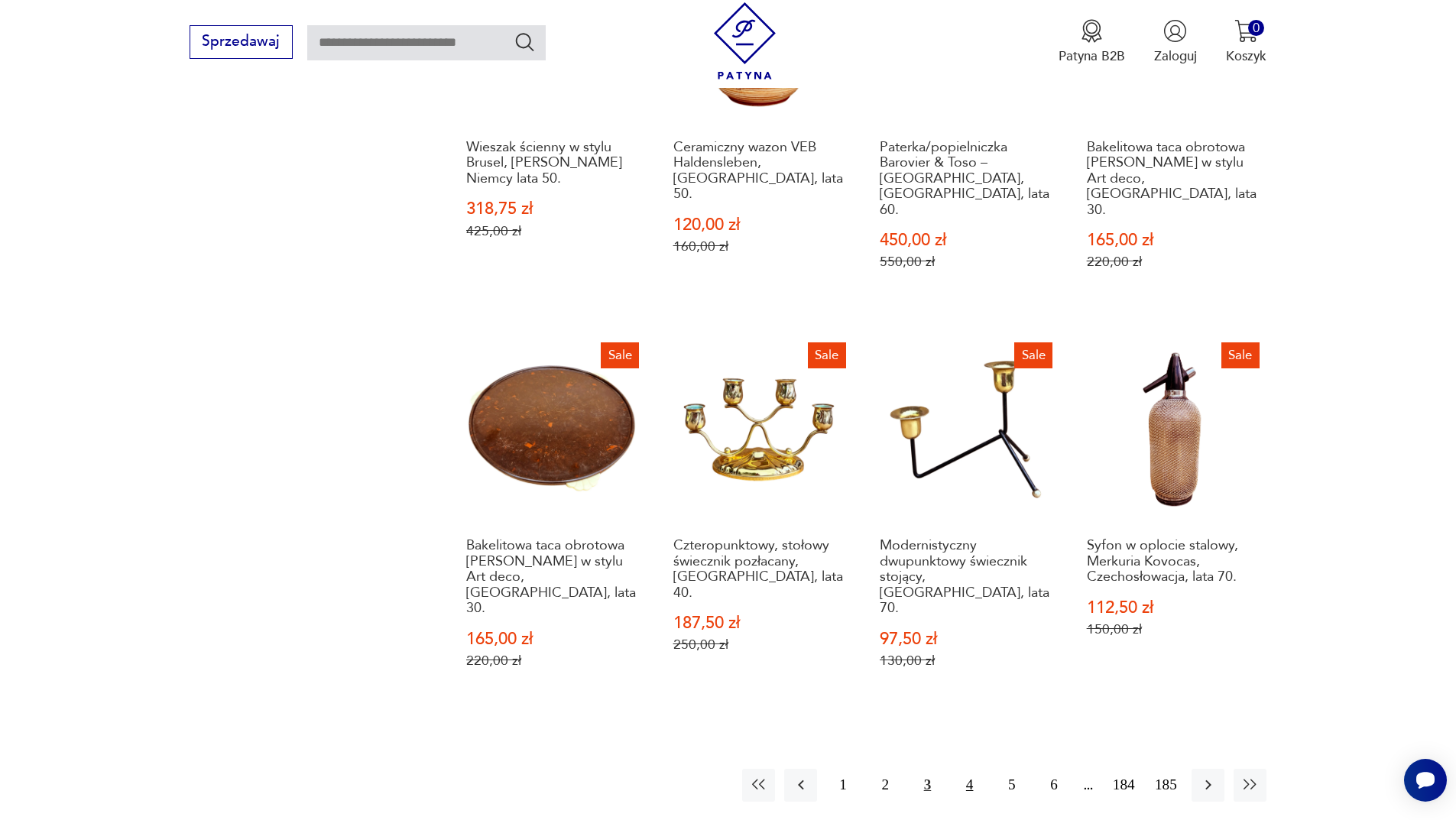
click at [965, 769] on button "4" at bounding box center [970, 785] width 33 height 33
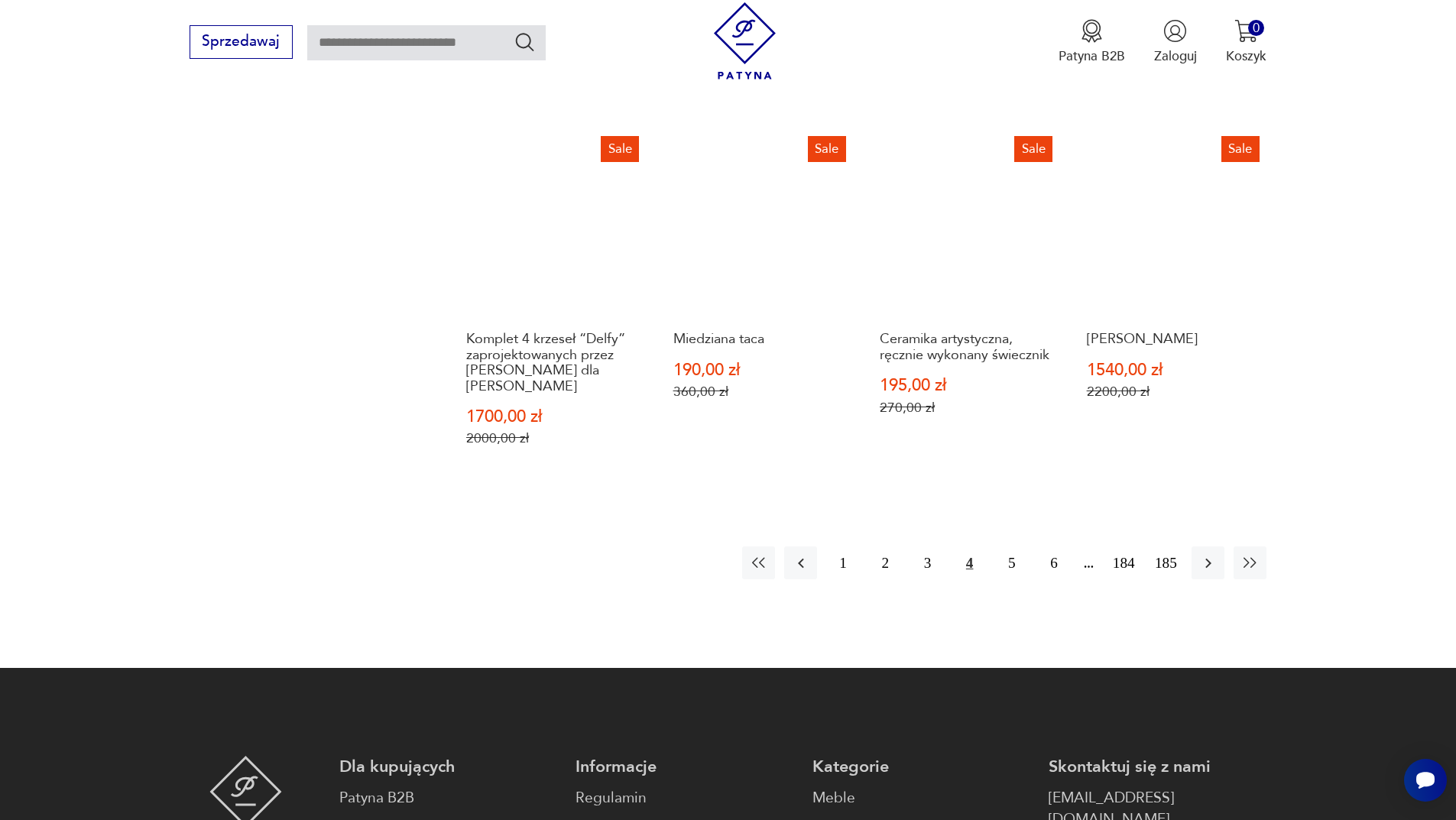
scroll to position [1711, 0]
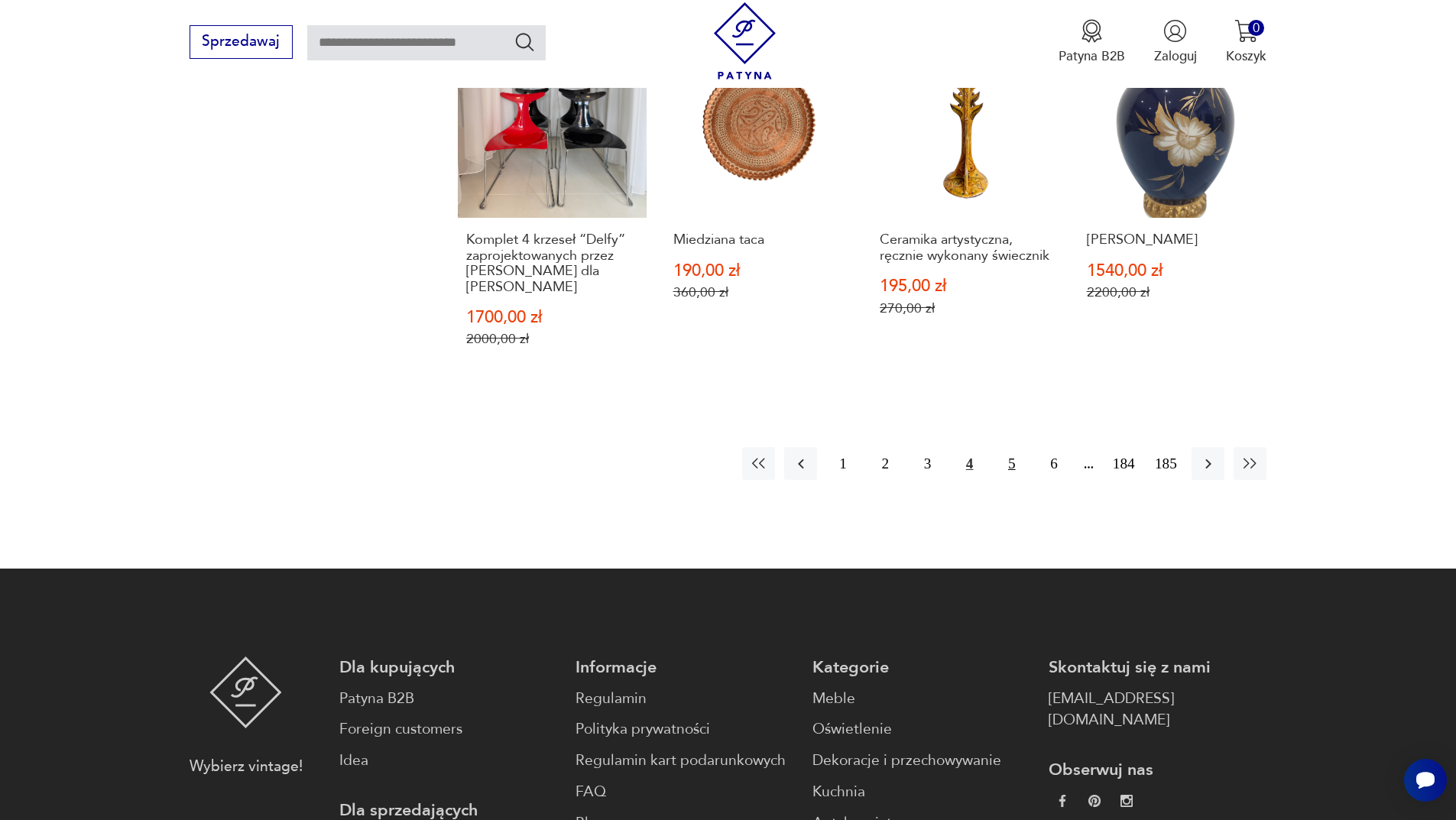
click at [1010, 449] on button "5" at bounding box center [1012, 463] width 33 height 33
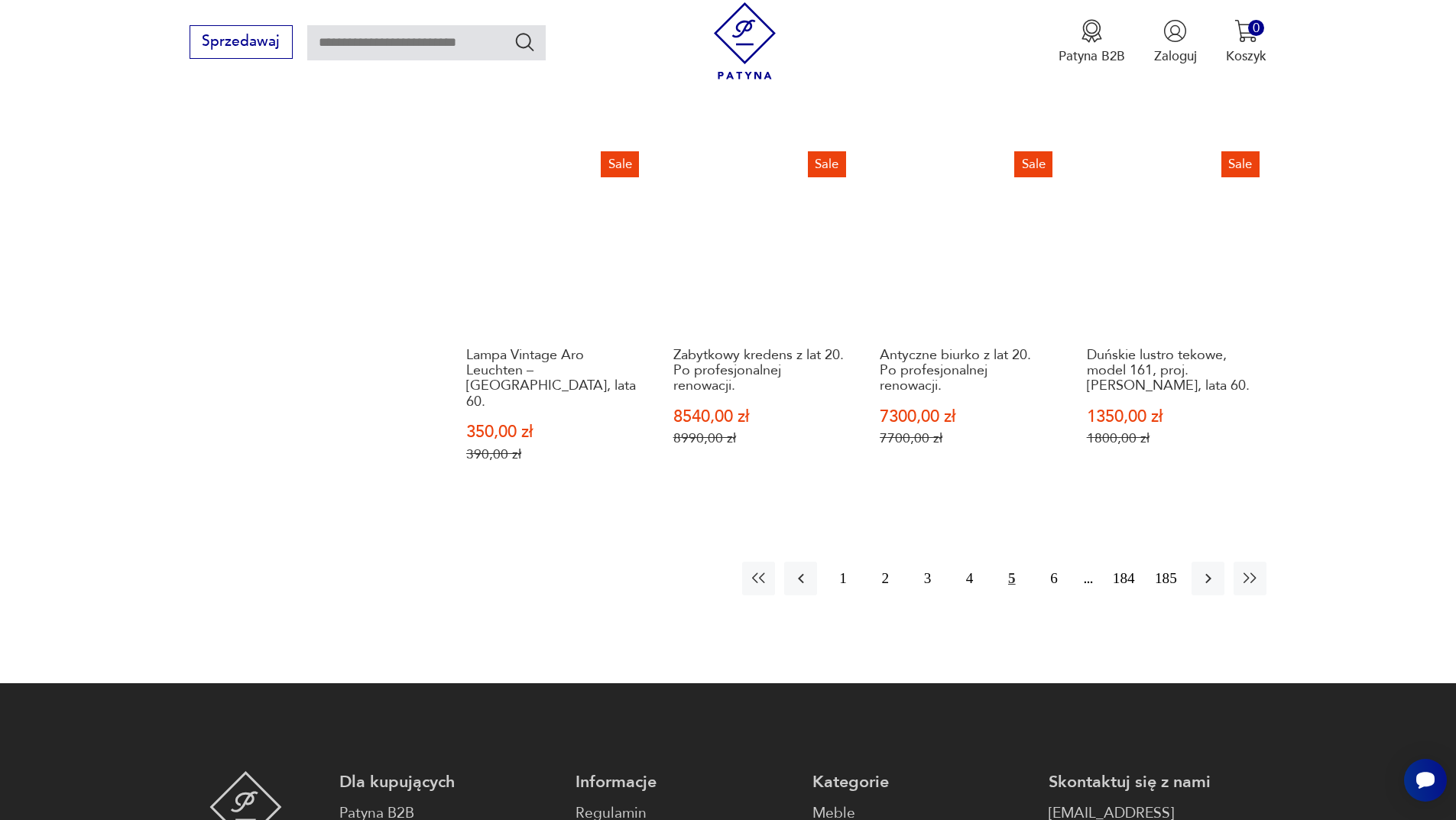
scroll to position [1635, 0]
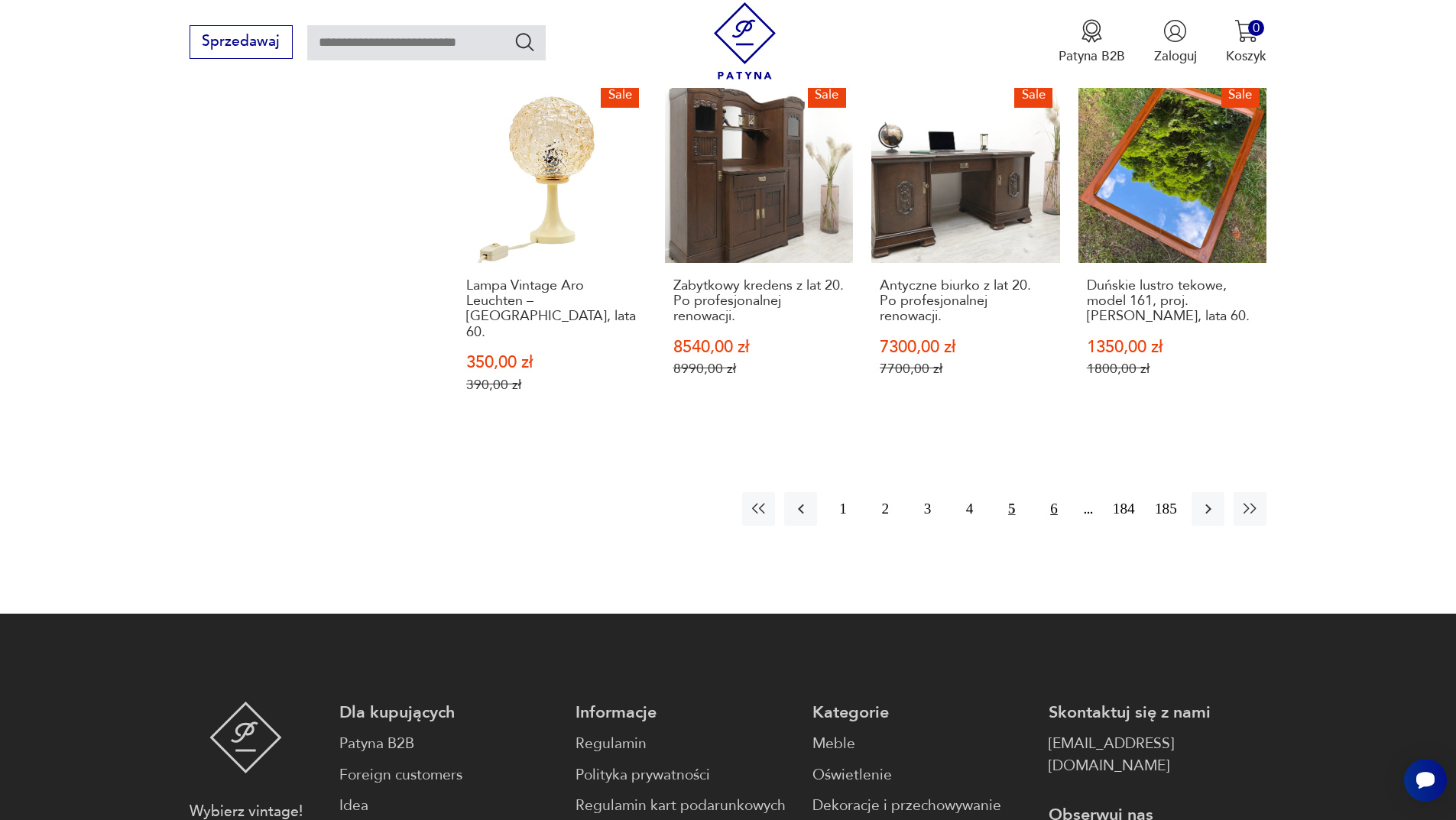
click at [1046, 492] on button "6" at bounding box center [1054, 508] width 33 height 33
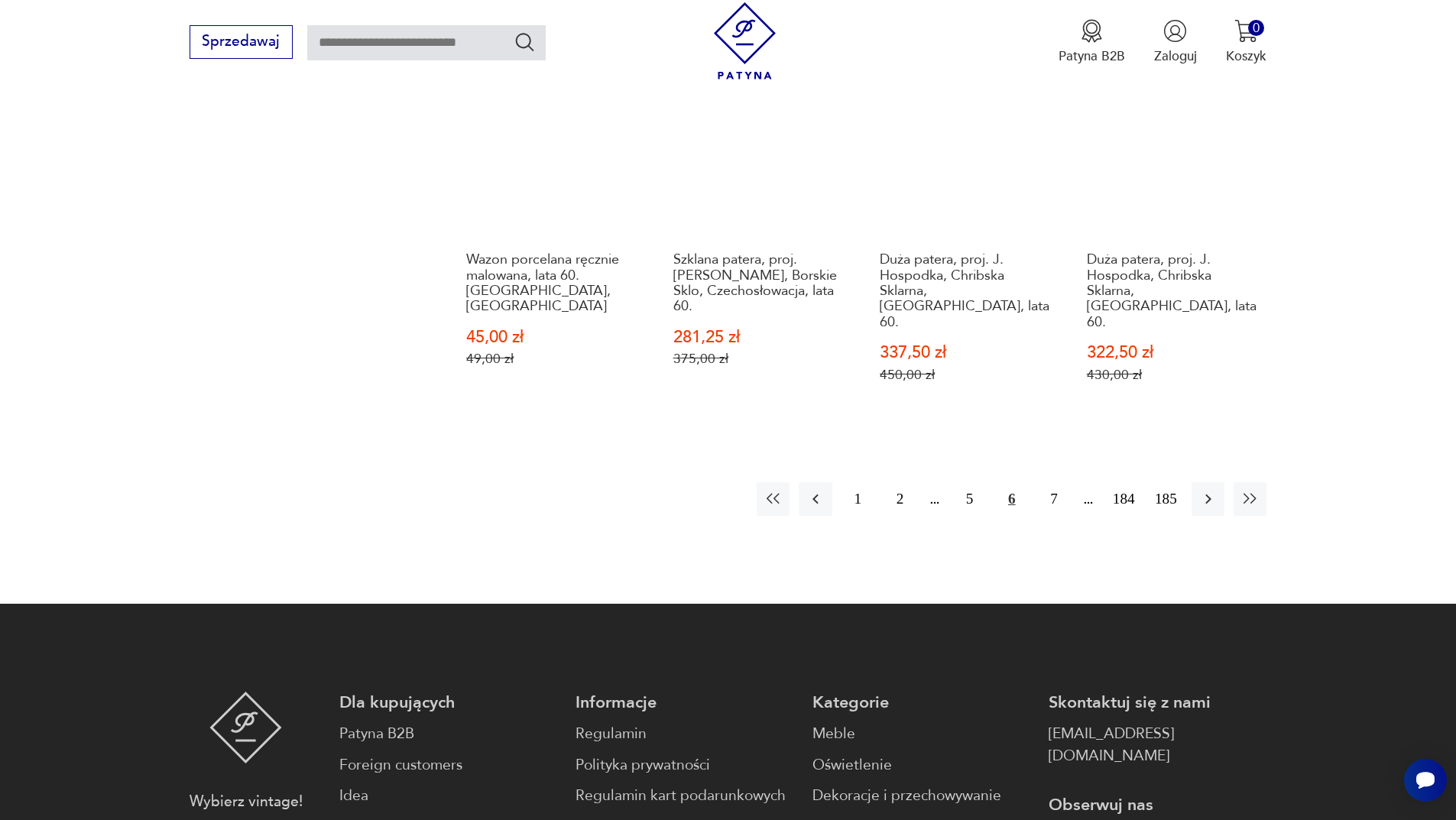
scroll to position [1788, 0]
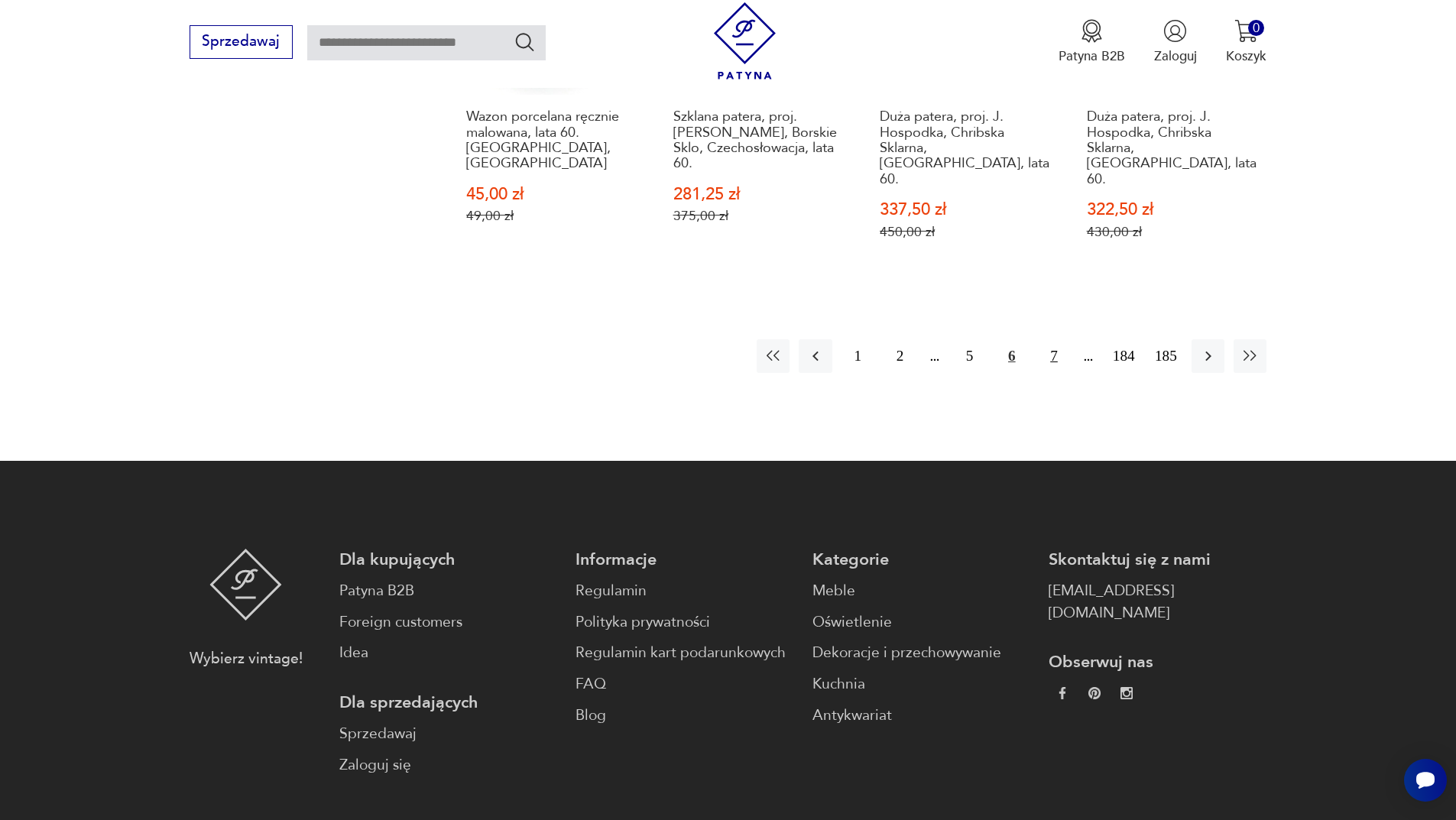
click at [1058, 340] on button "7" at bounding box center [1054, 356] width 33 height 33
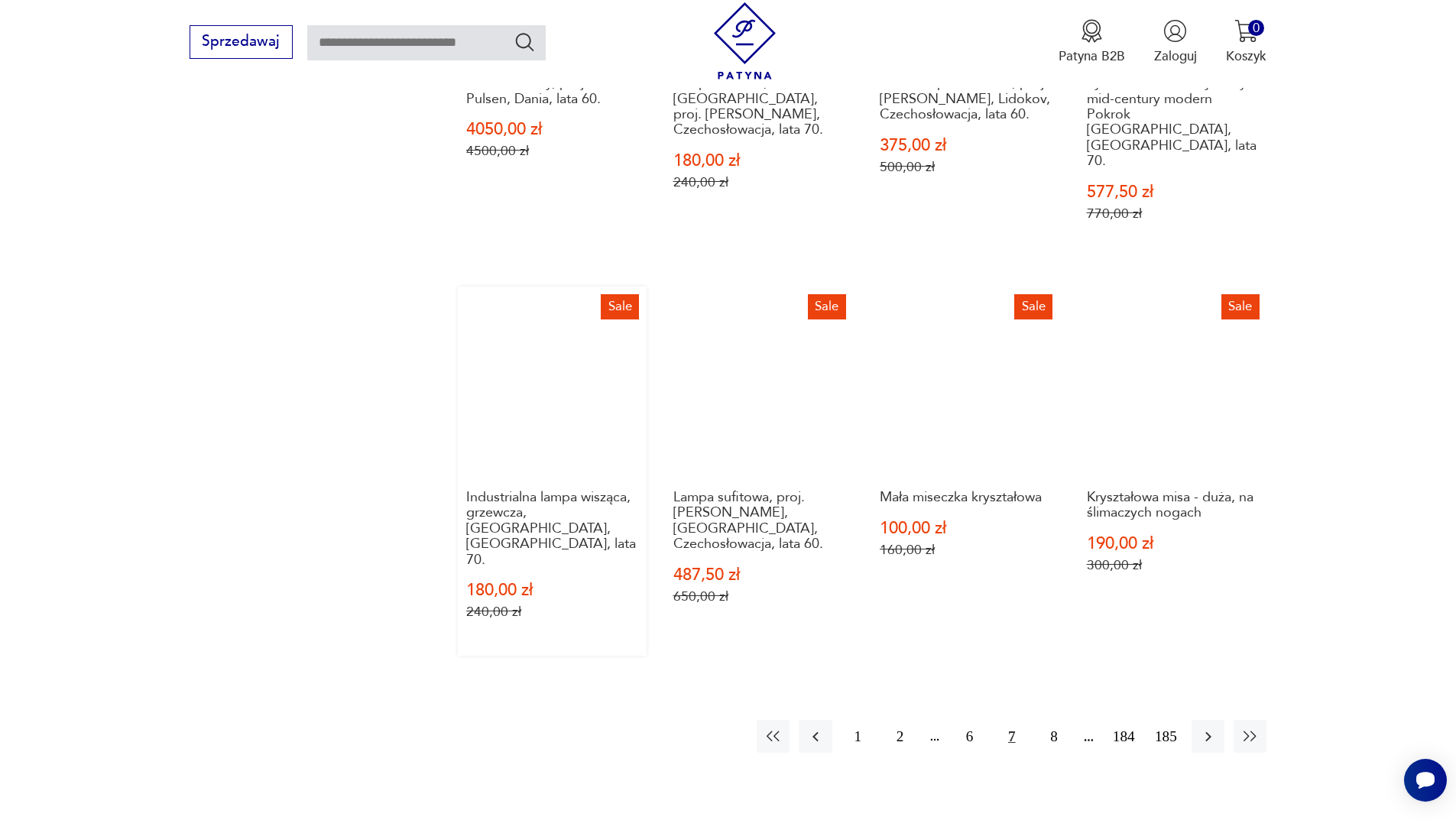
scroll to position [1635, 0]
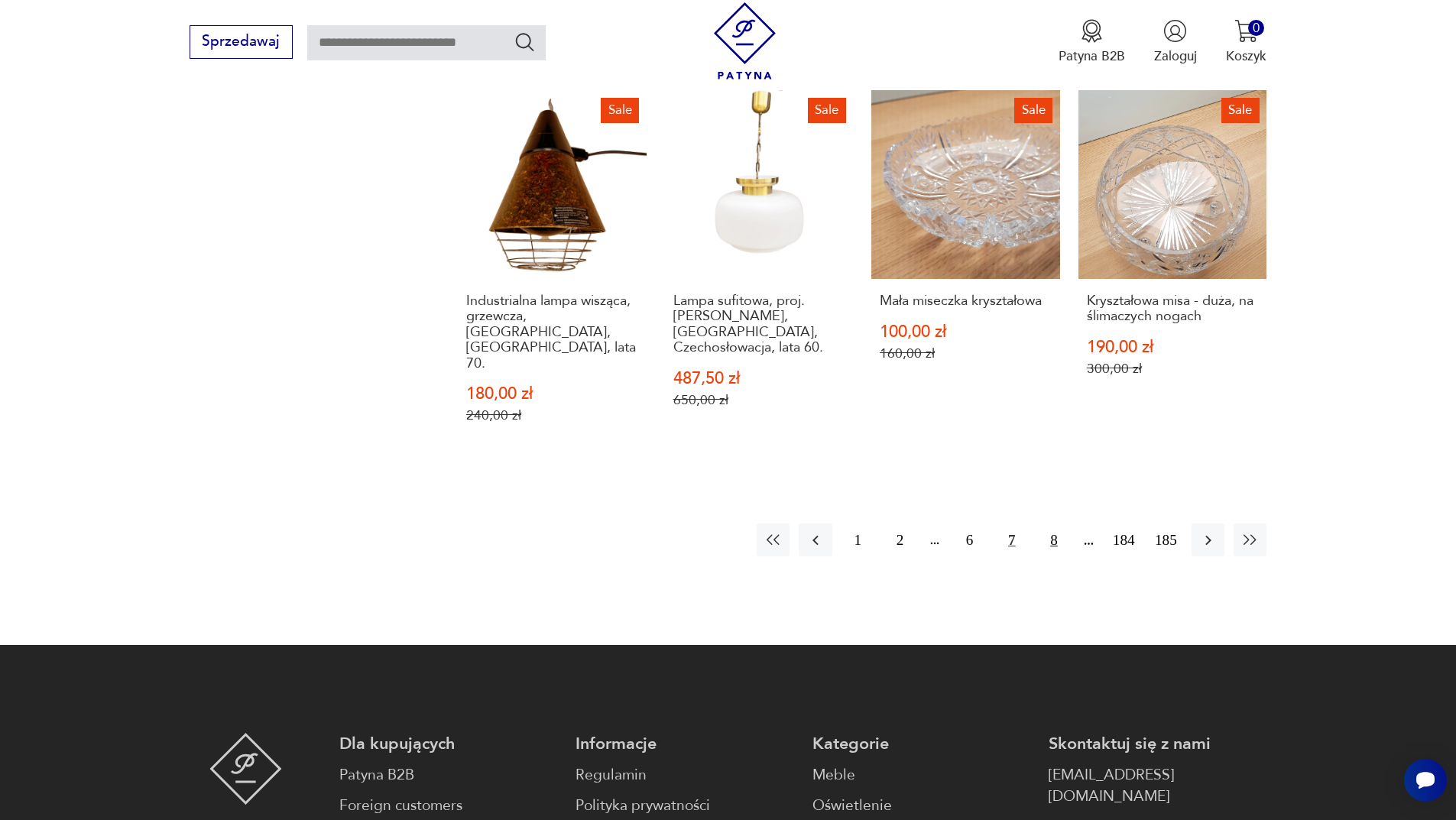
click at [1056, 524] on button "8" at bounding box center [1054, 540] width 33 height 33
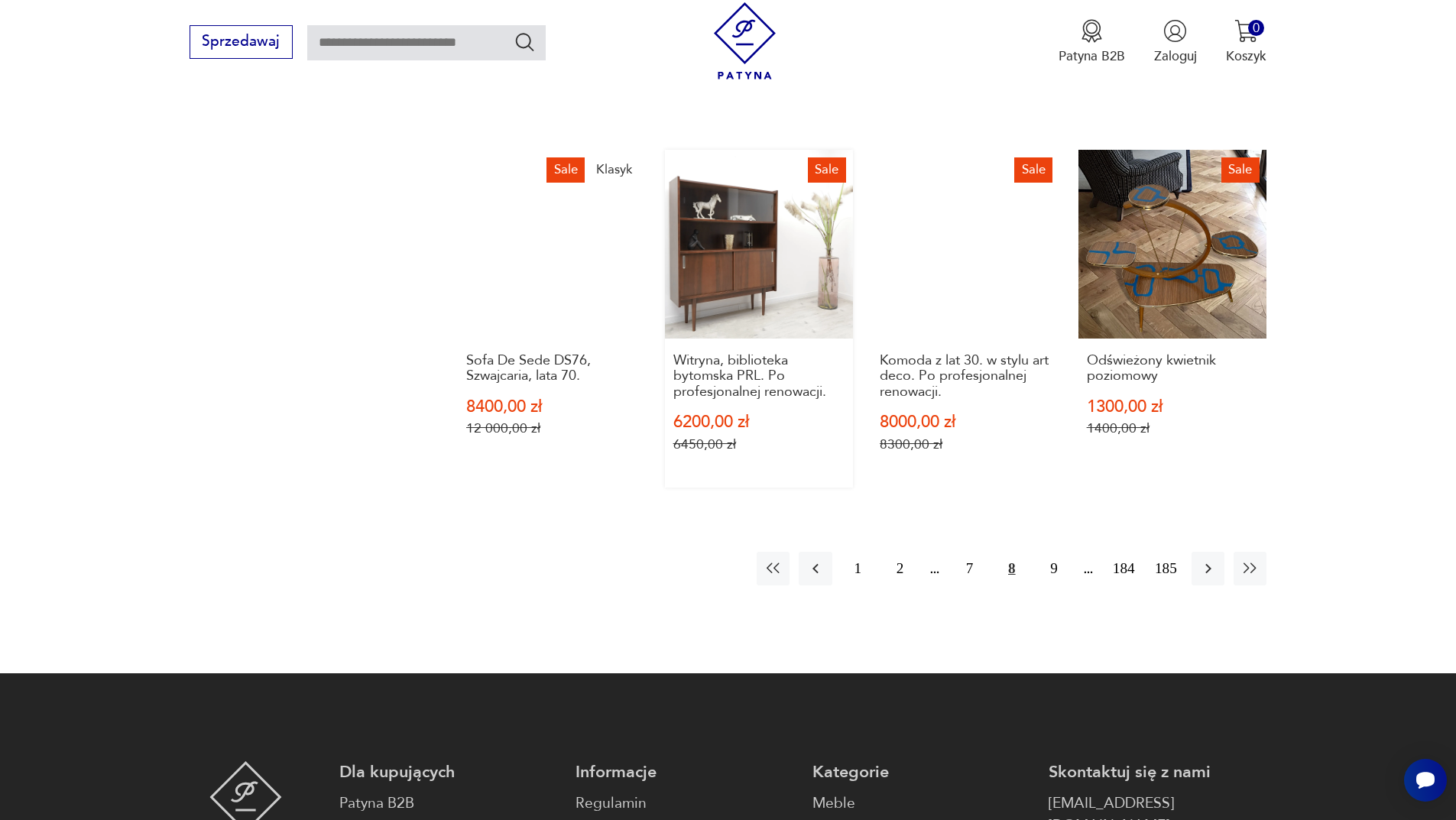
scroll to position [1635, 0]
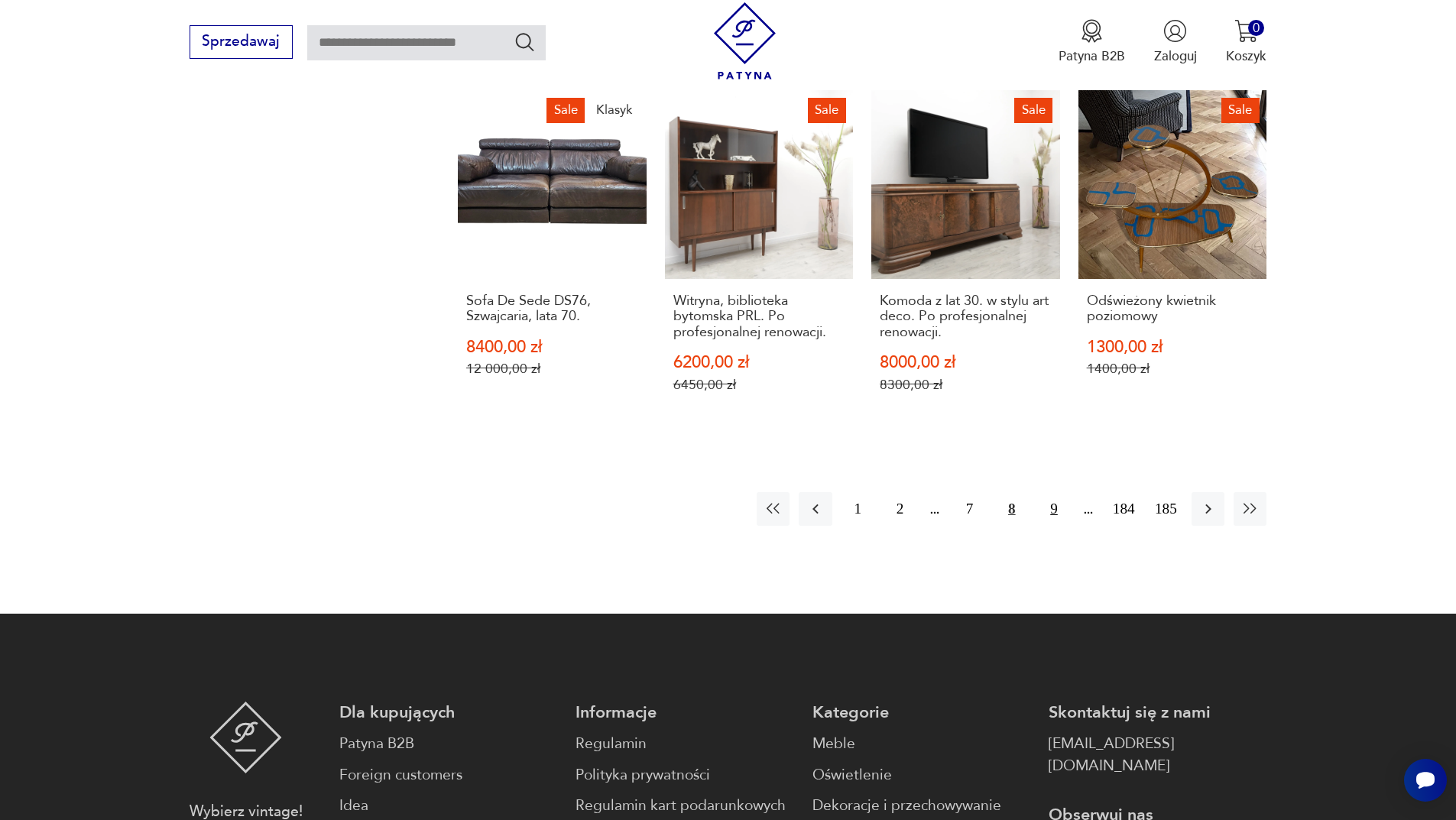
click at [1056, 492] on button "9" at bounding box center [1054, 508] width 33 height 33
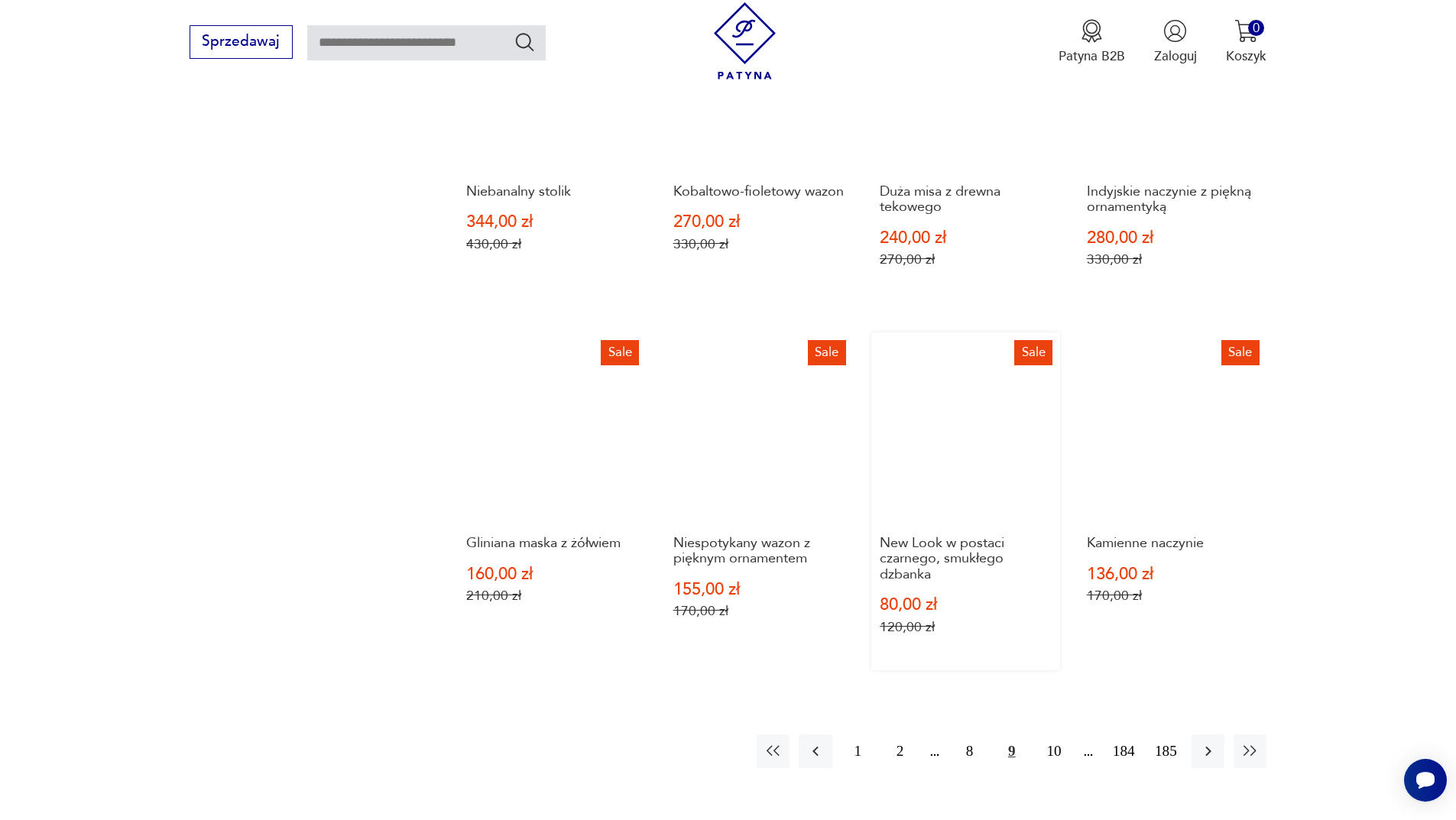
scroll to position [1482, 0]
